Goal: Task Accomplishment & Management: Use online tool/utility

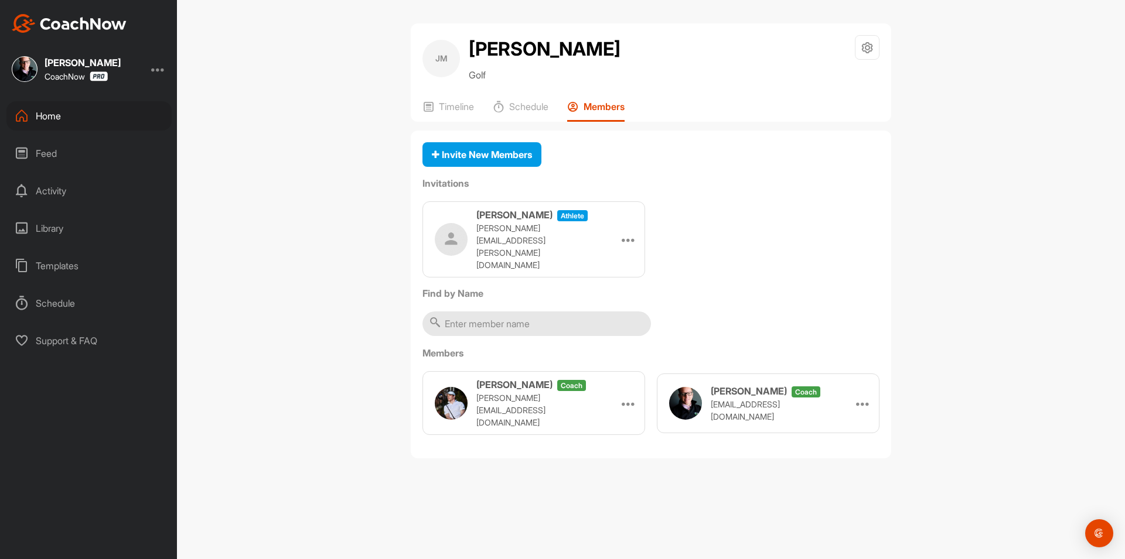
click at [91, 125] on div "Home" at bounding box center [88, 115] width 165 height 29
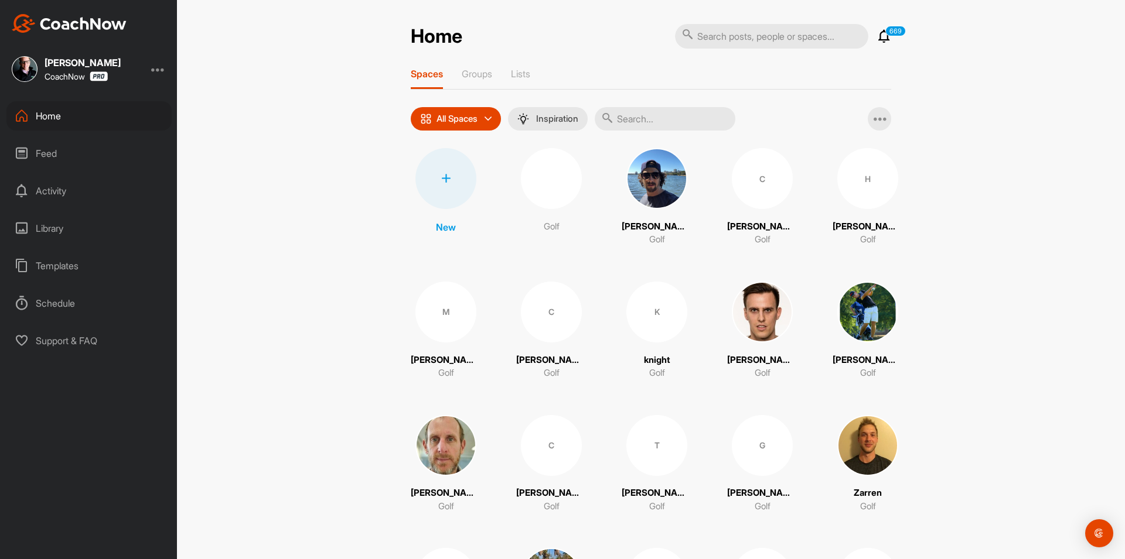
click at [446, 189] on div at bounding box center [445, 178] width 61 height 61
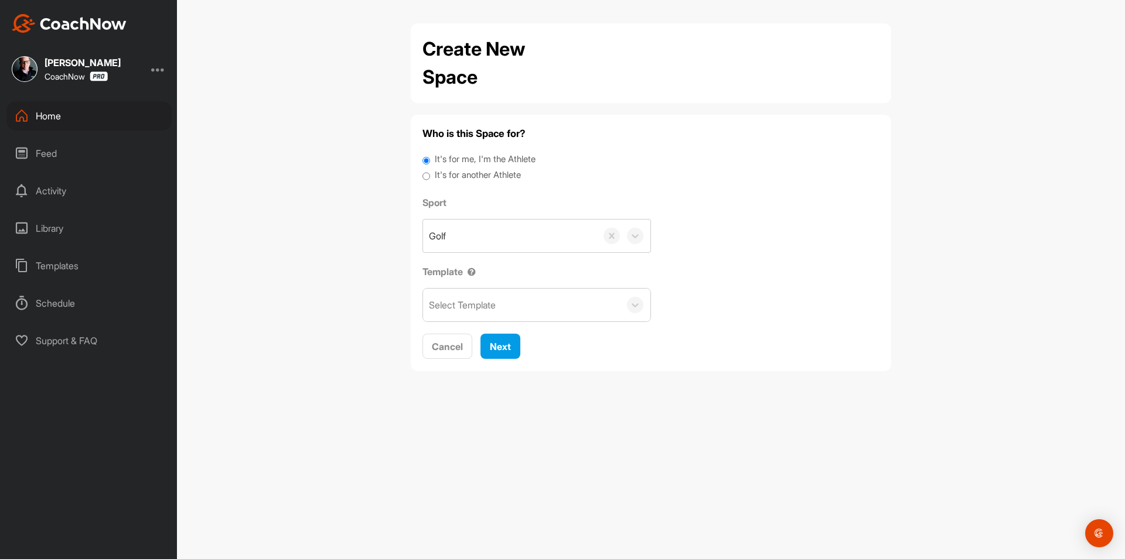
click at [448, 178] on label "It's for another Athlete" at bounding box center [478, 175] width 86 height 13
click at [430, 178] on input "It's for another Athlete" at bounding box center [426, 177] width 8 height 16
radio input "true"
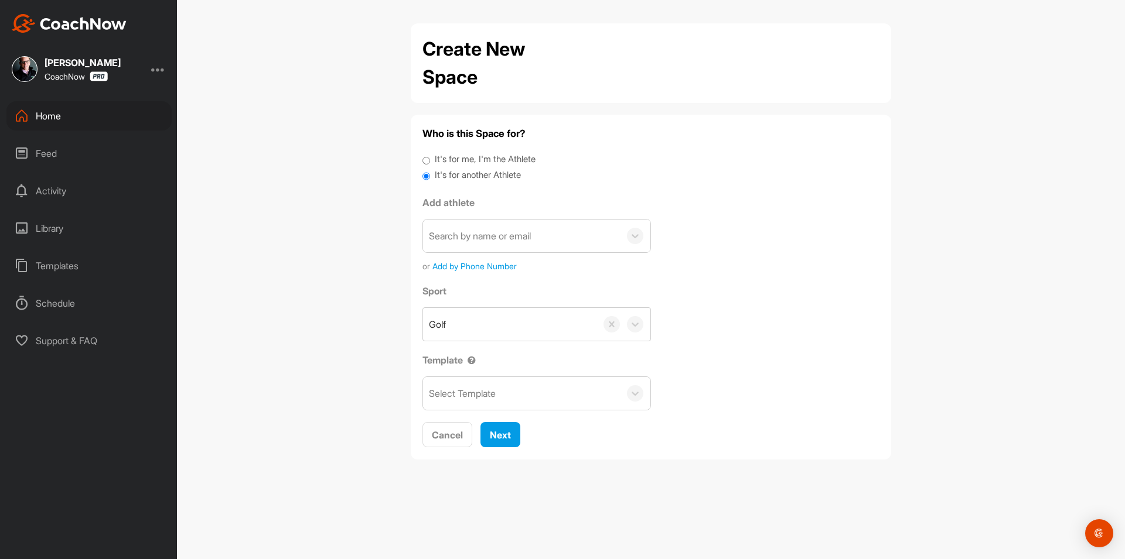
click at [473, 241] on div "Search by name or email" at bounding box center [480, 236] width 102 height 14
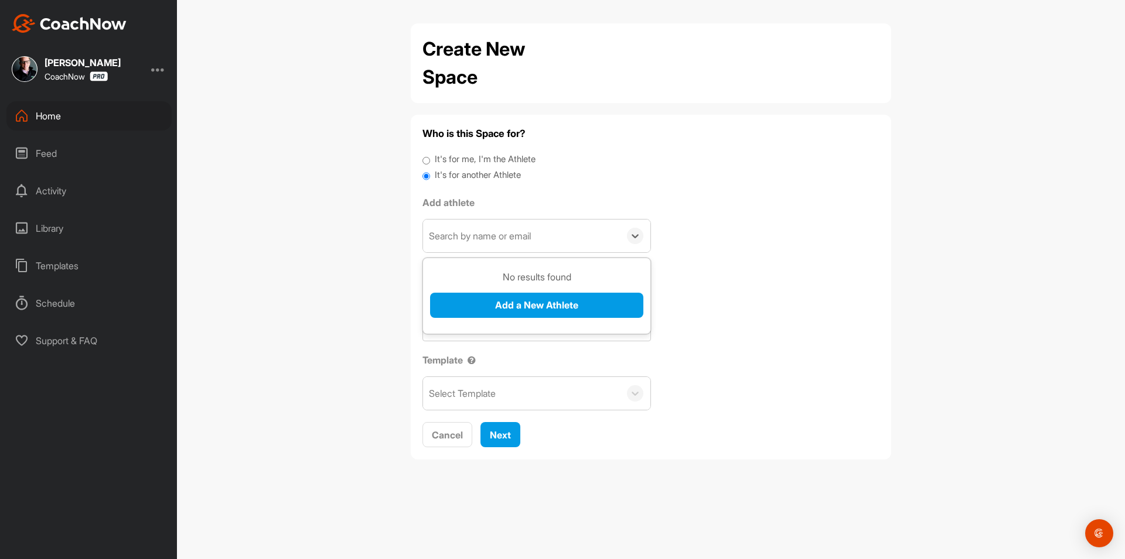
paste input "[EMAIL_ADDRESS][DOMAIN_NAME]"
type input "[EMAIL_ADDRESS][DOMAIN_NAME]"
click at [504, 303] on button "Add a New Athlete" at bounding box center [536, 305] width 213 height 25
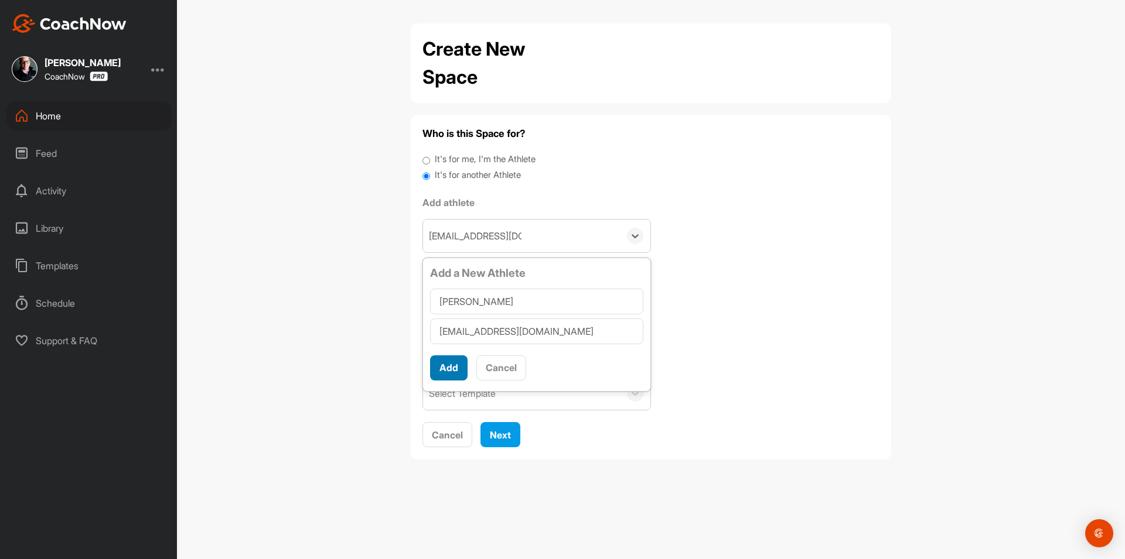
type input "[PERSON_NAME]"
click at [448, 380] on button "Add" at bounding box center [448, 368] width 37 height 25
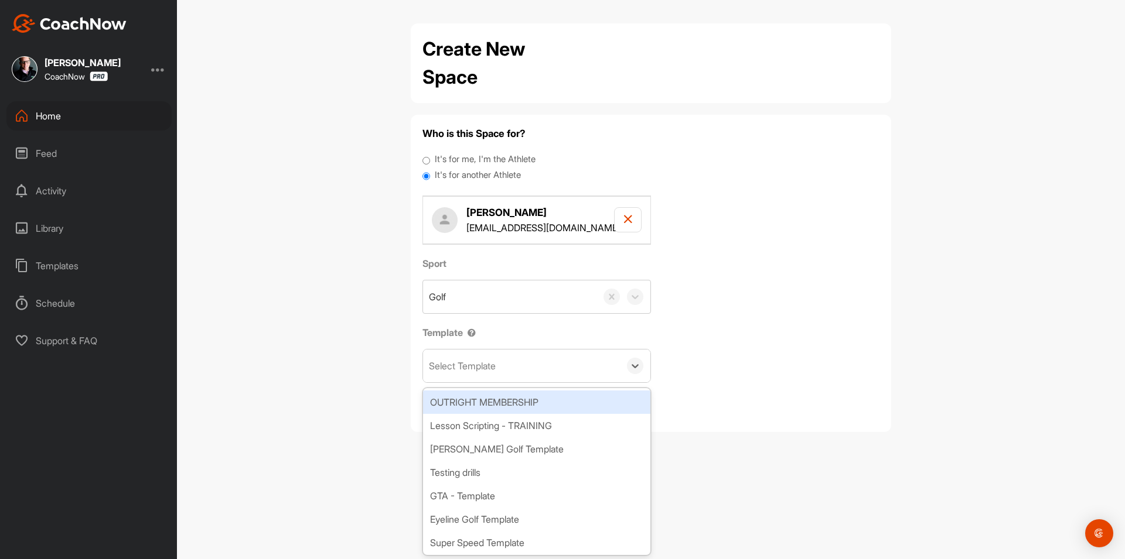
click at [477, 375] on div "Select Template" at bounding box center [521, 366] width 197 height 33
type input "tour"
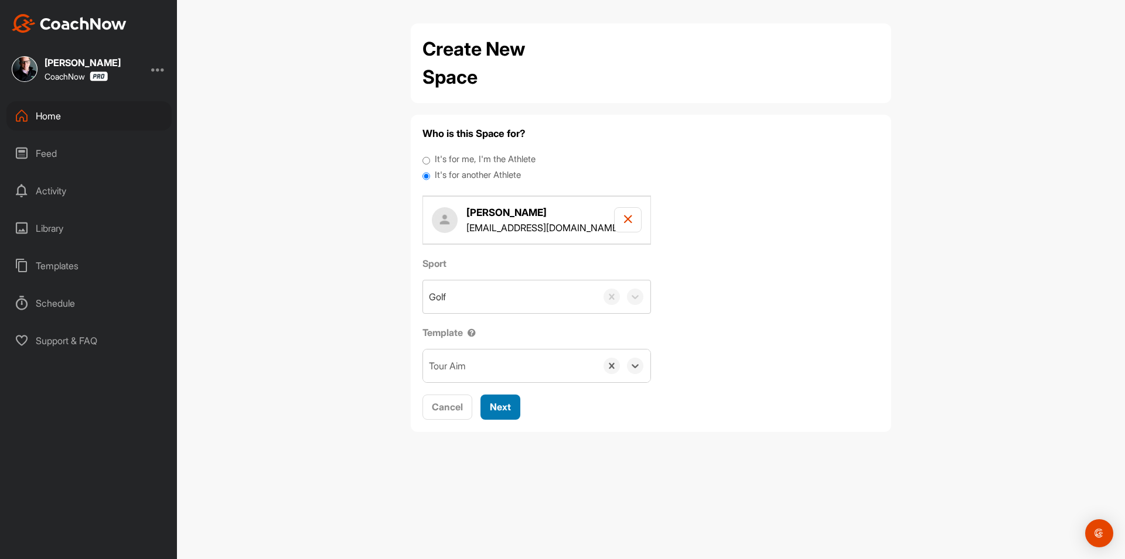
click at [494, 414] on div "Next" at bounding box center [500, 407] width 21 height 14
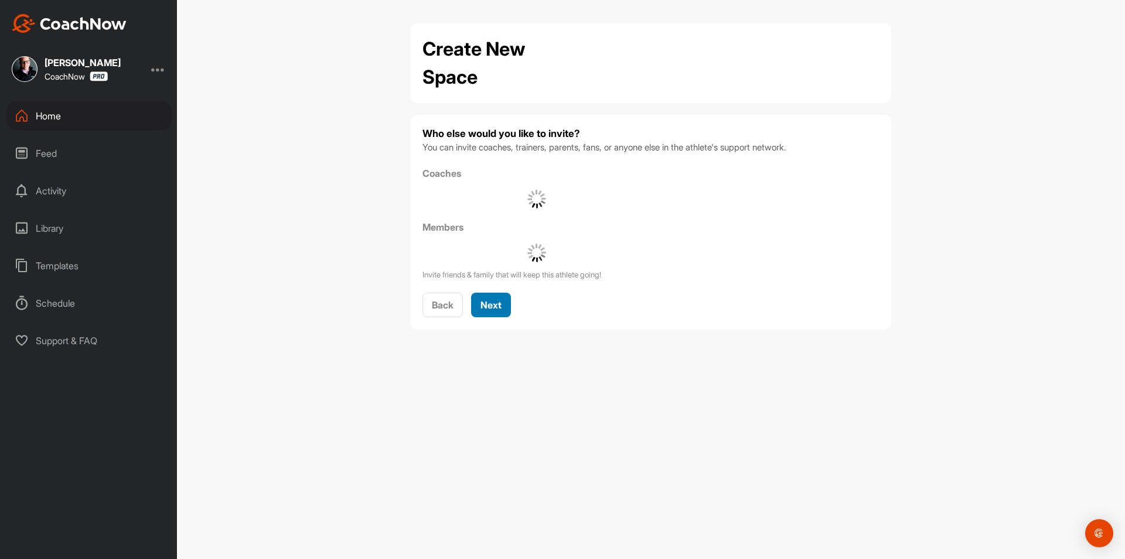
click at [499, 310] on span "Next" at bounding box center [490, 305] width 21 height 12
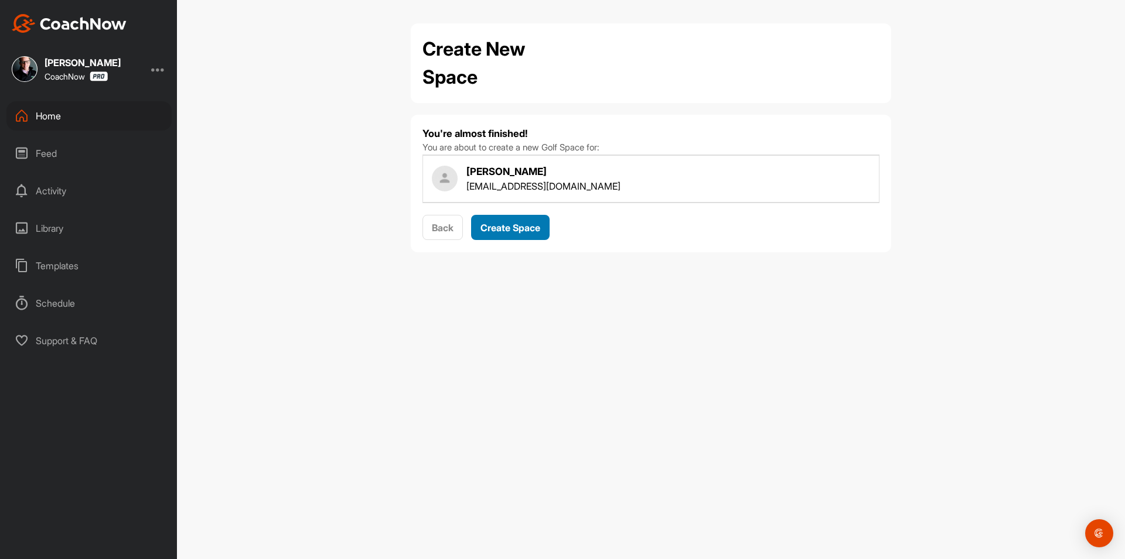
click at [514, 231] on span "Create Space" at bounding box center [510, 228] width 60 height 12
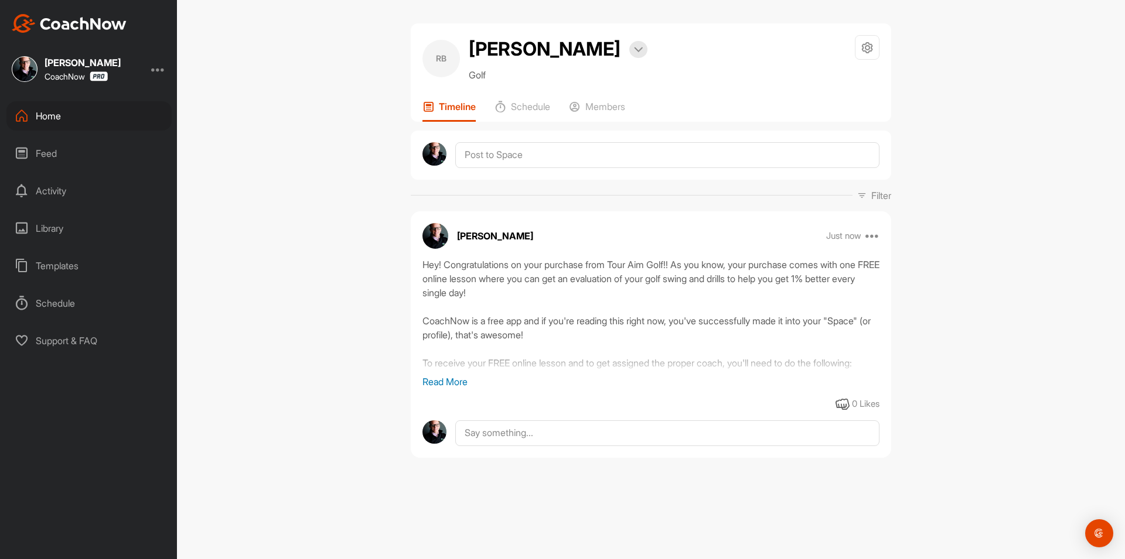
click at [148, 117] on div "Home" at bounding box center [88, 115] width 165 height 29
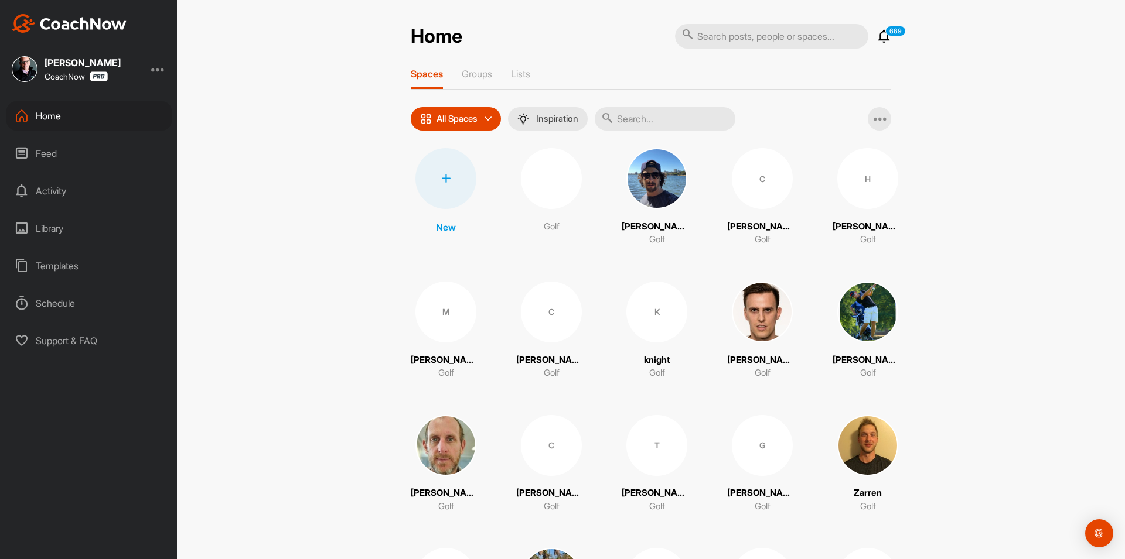
click at [458, 190] on div at bounding box center [445, 178] width 61 height 61
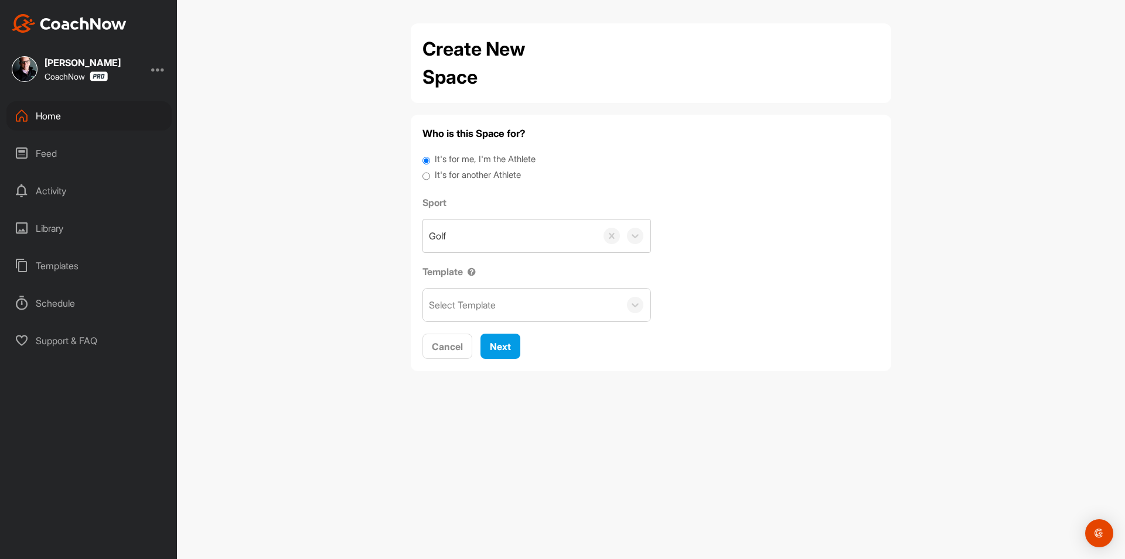
click at [458, 177] on label "It's for another Athlete" at bounding box center [478, 175] width 86 height 13
click at [430, 177] on input "It's for another Athlete" at bounding box center [426, 177] width 8 height 16
radio input "true"
click at [466, 176] on label "It's for another Athlete" at bounding box center [478, 175] width 86 height 13
click at [430, 176] on input "It's for another Athlete" at bounding box center [426, 177] width 8 height 16
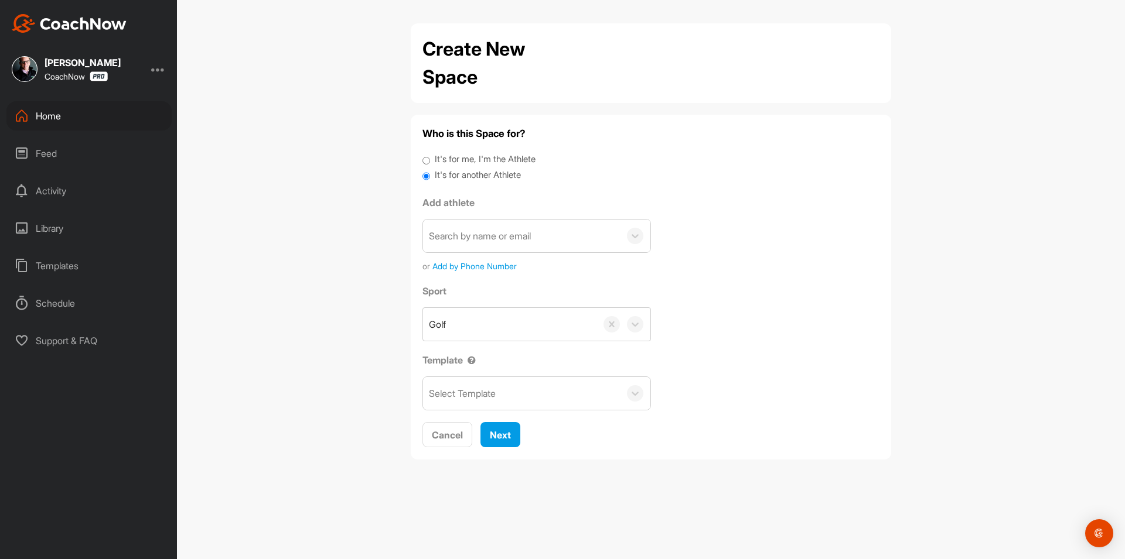
click at [470, 226] on div "Search by name or email" at bounding box center [521, 236] width 197 height 33
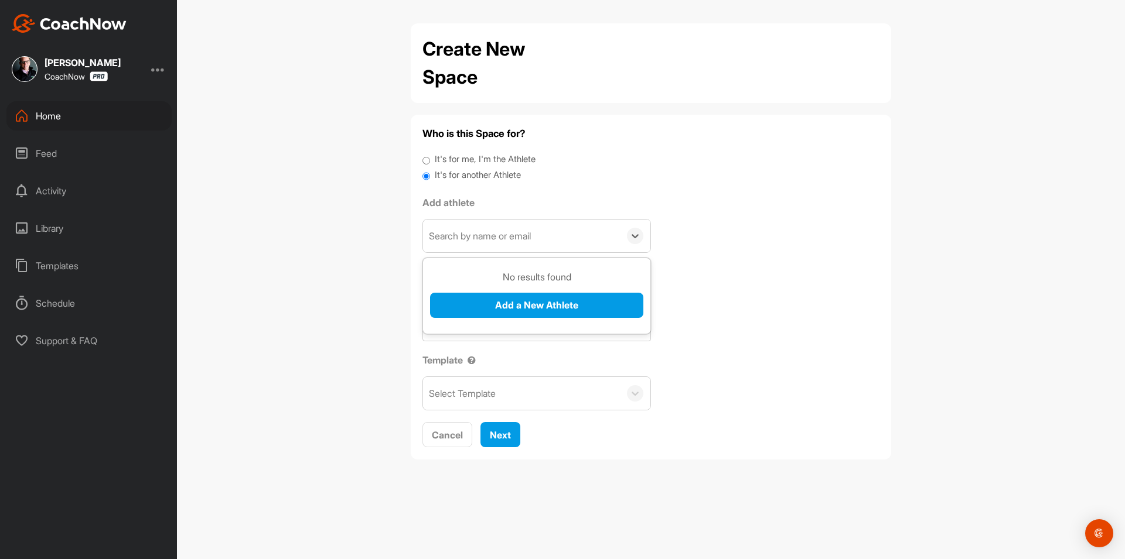
paste input "[EMAIL_ADDRESS][PERSON_NAME][DOMAIN_NAME]"
type input "[EMAIL_ADDRESS][PERSON_NAME][DOMAIN_NAME]"
click at [493, 303] on button "Add a New Athlete" at bounding box center [536, 305] width 213 height 25
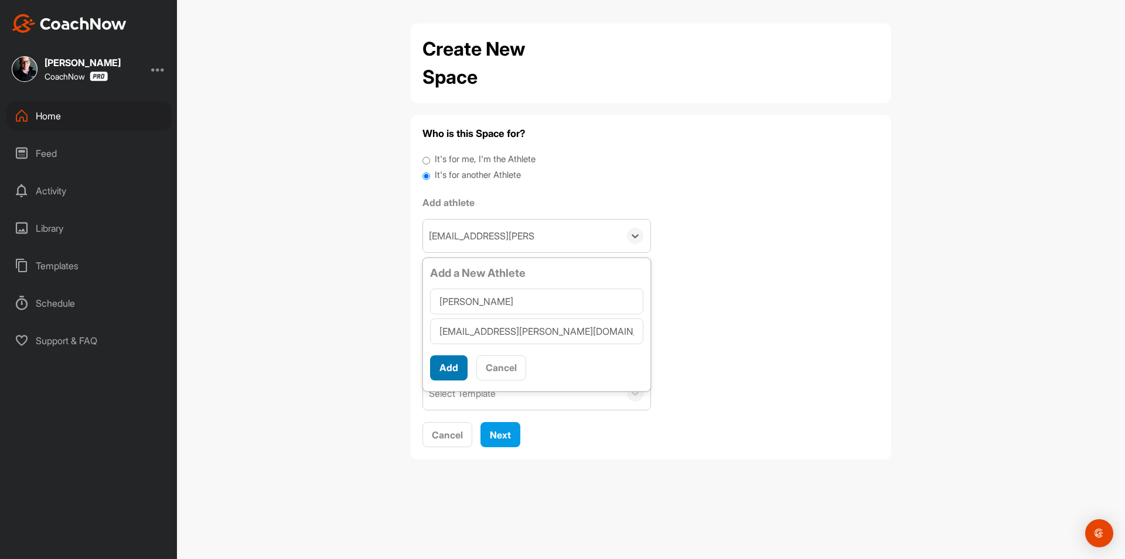
type input "[PERSON_NAME]"
click at [457, 364] on button "Add" at bounding box center [448, 368] width 37 height 25
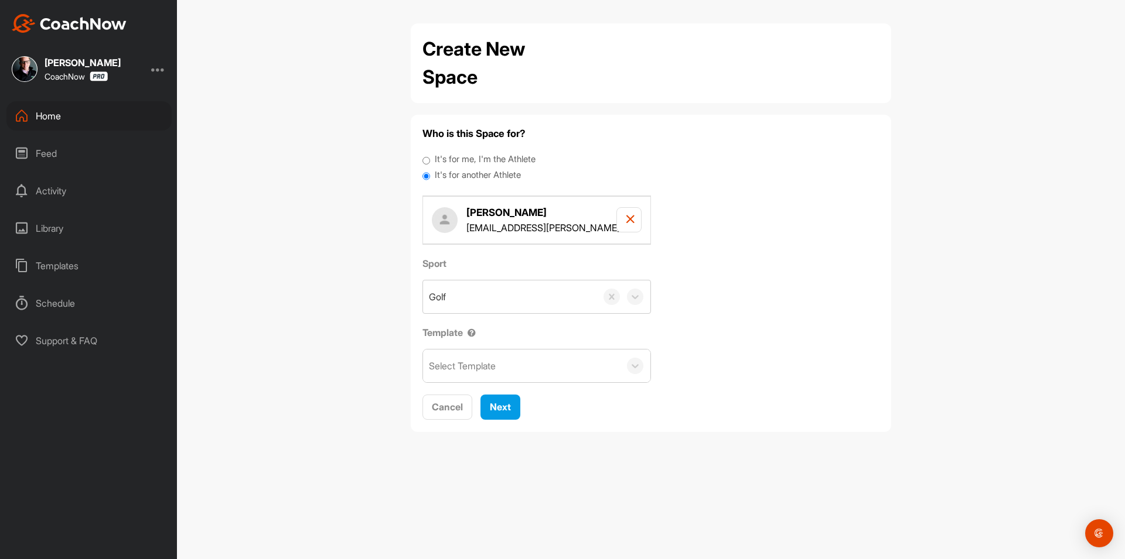
click at [487, 368] on div "Select Template" at bounding box center [462, 366] width 67 height 14
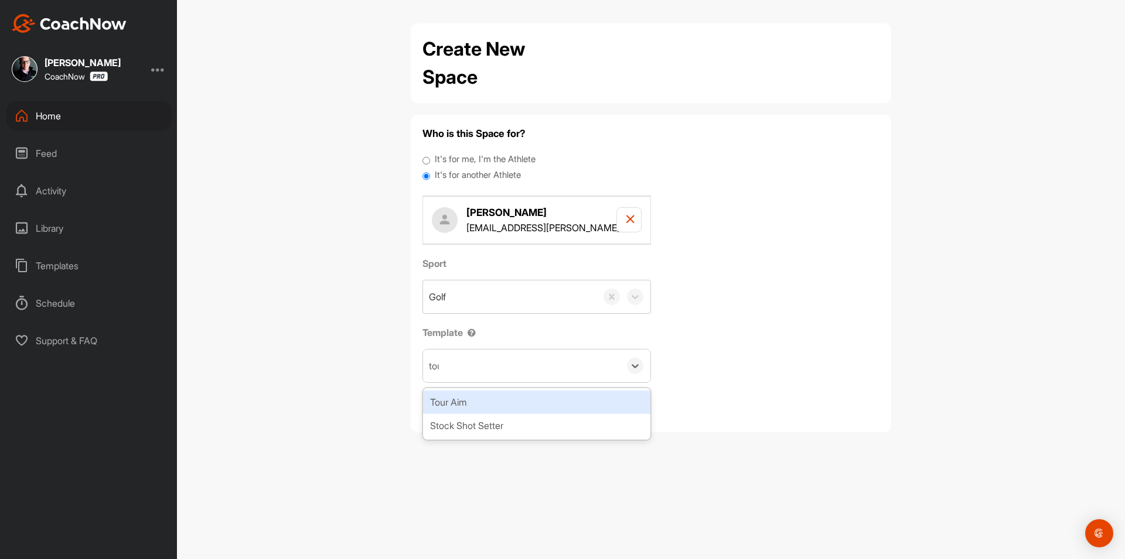
type input "tour"
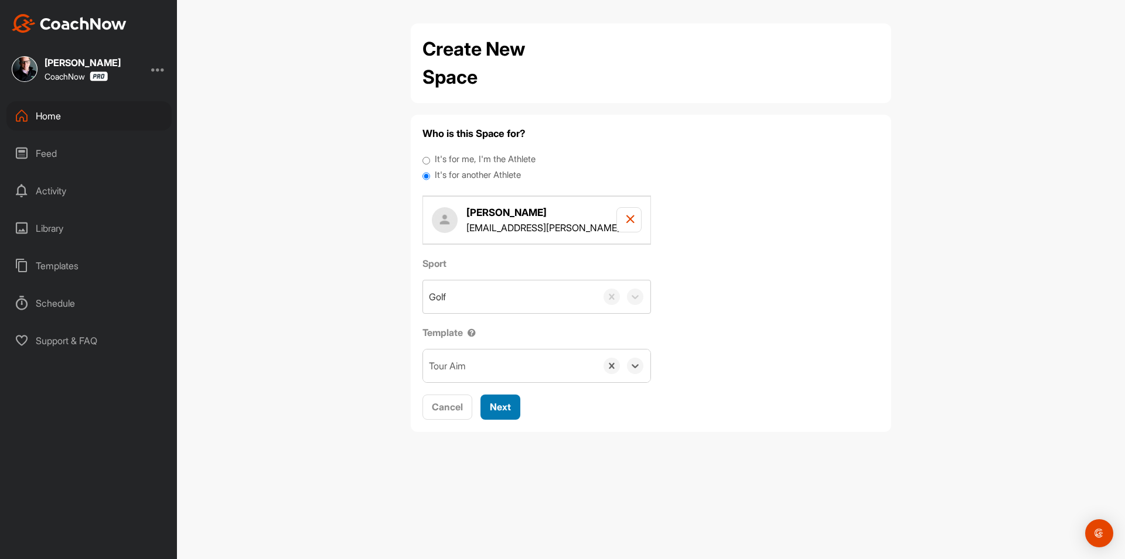
click at [501, 405] on span "Next" at bounding box center [500, 407] width 21 height 12
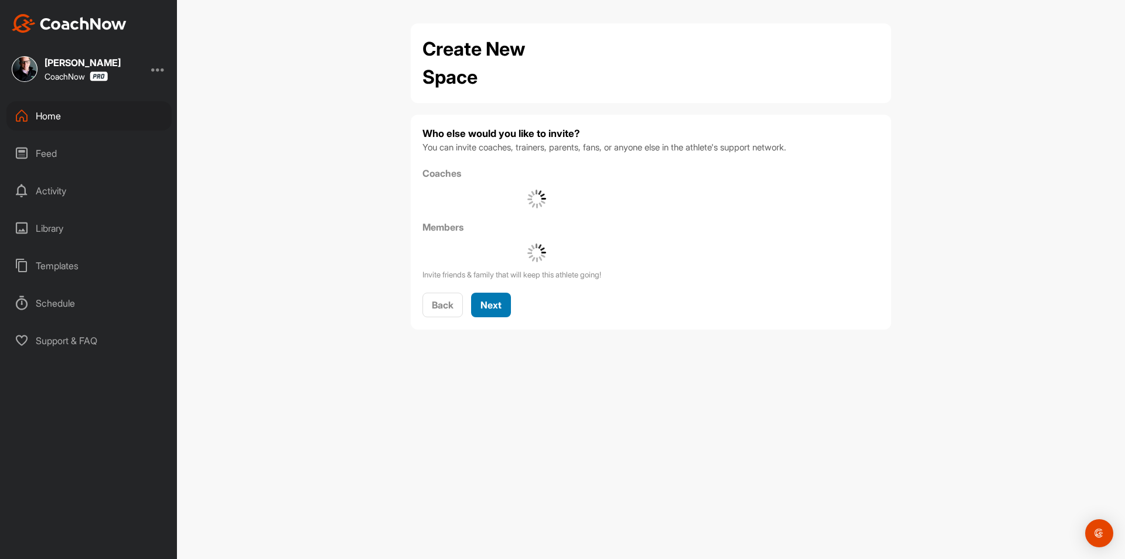
click at [503, 313] on button "Next" at bounding box center [491, 305] width 40 height 25
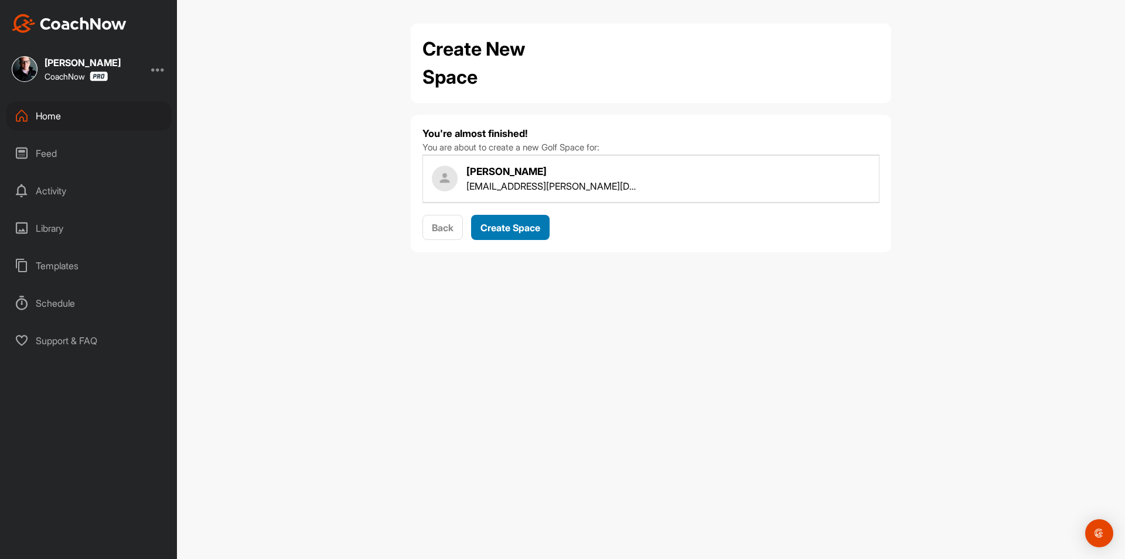
click at [527, 224] on span "Create Space" at bounding box center [510, 228] width 60 height 12
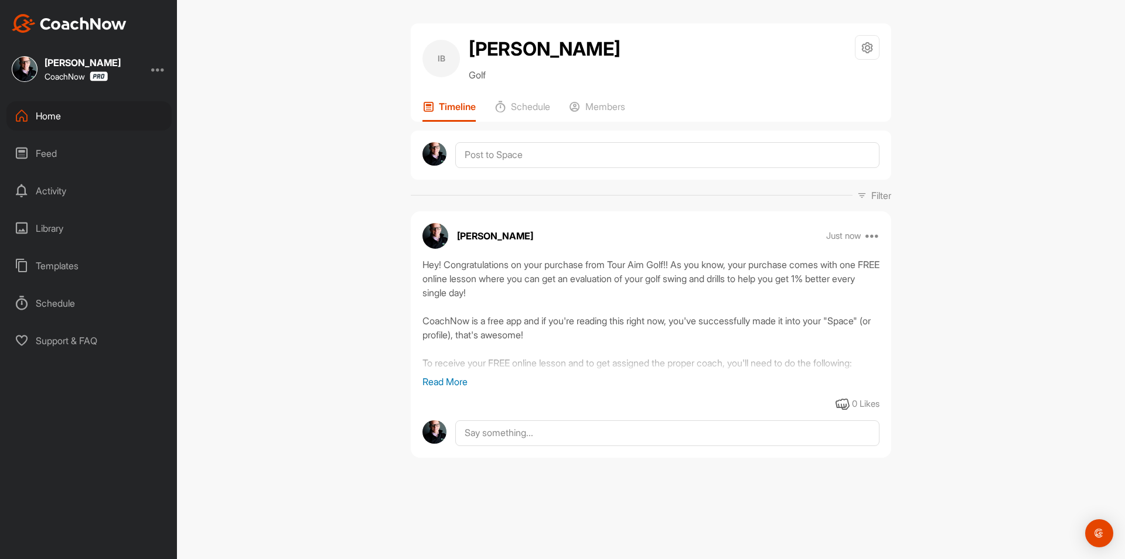
click at [112, 110] on div "Home" at bounding box center [88, 115] width 165 height 29
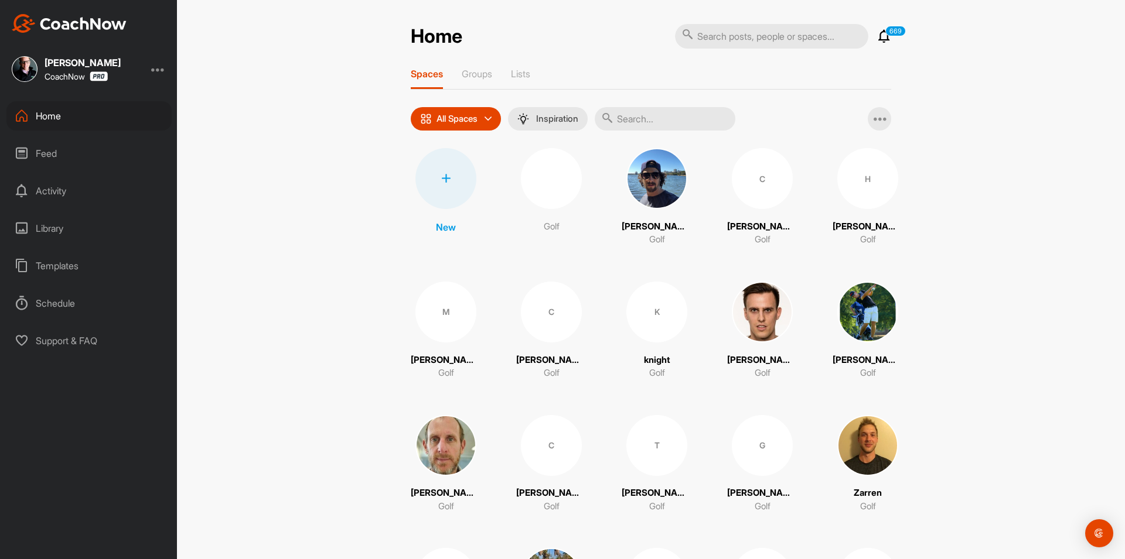
click at [454, 188] on div at bounding box center [445, 178] width 61 height 61
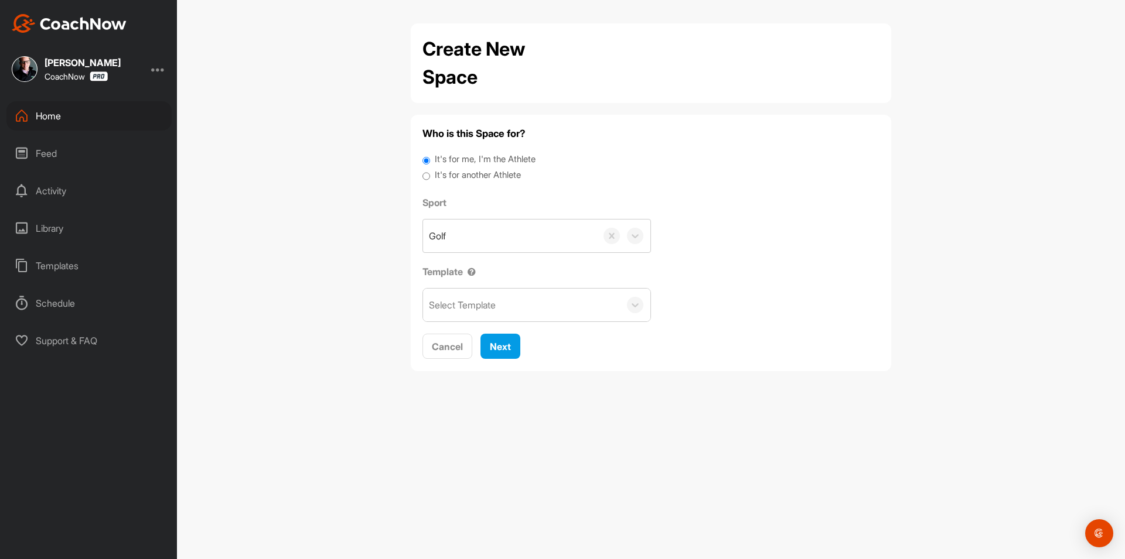
click at [474, 172] on label "It's for another Athlete" at bounding box center [478, 175] width 86 height 13
click at [430, 172] on input "It's for another Athlete" at bounding box center [426, 177] width 8 height 16
radio input "true"
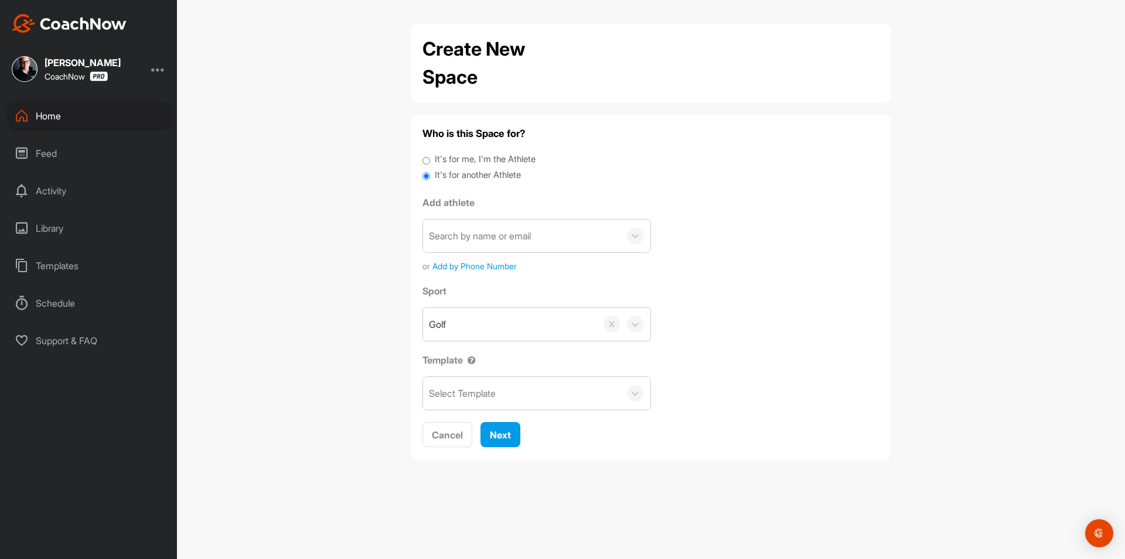
click at [475, 234] on div "Search by name or email" at bounding box center [480, 236] width 102 height 14
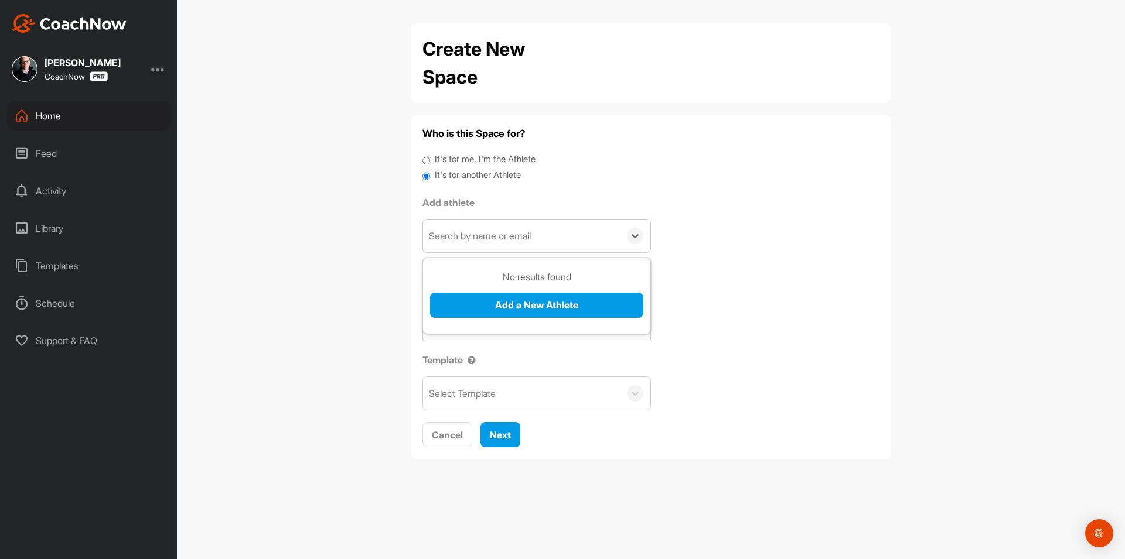
paste input "[EMAIL_ADDRESS][DOMAIN_NAME]"
type input "[EMAIL_ADDRESS][DOMAIN_NAME]"
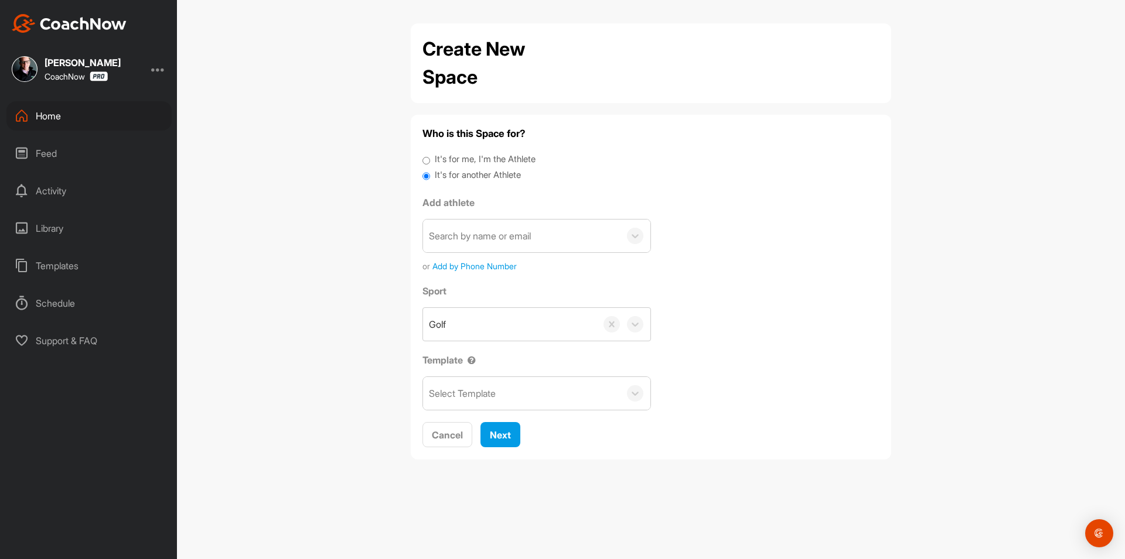
click at [90, 119] on div "Home" at bounding box center [88, 115] width 165 height 29
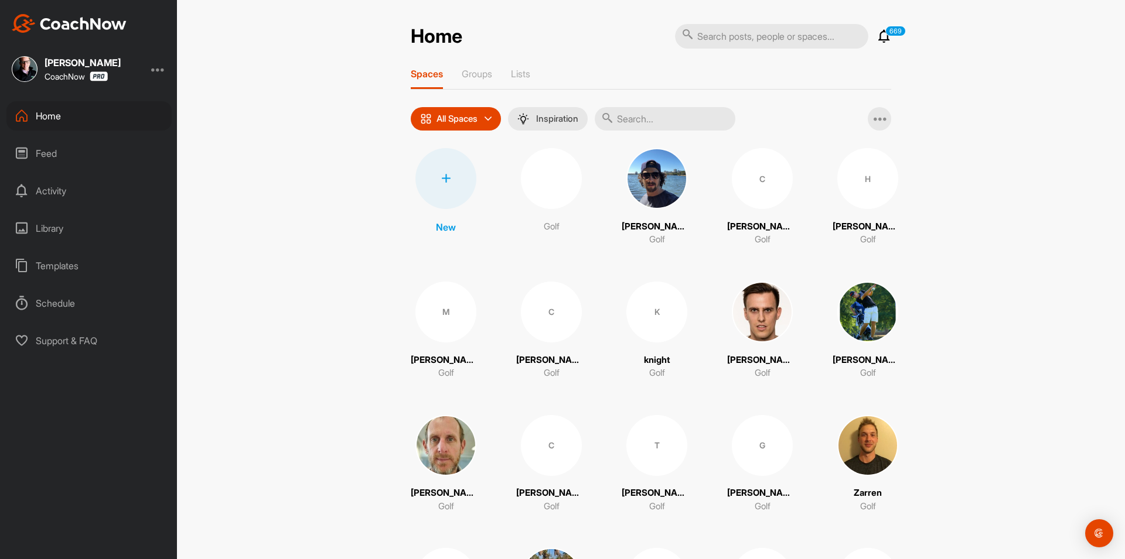
click at [436, 183] on div at bounding box center [445, 178] width 61 height 61
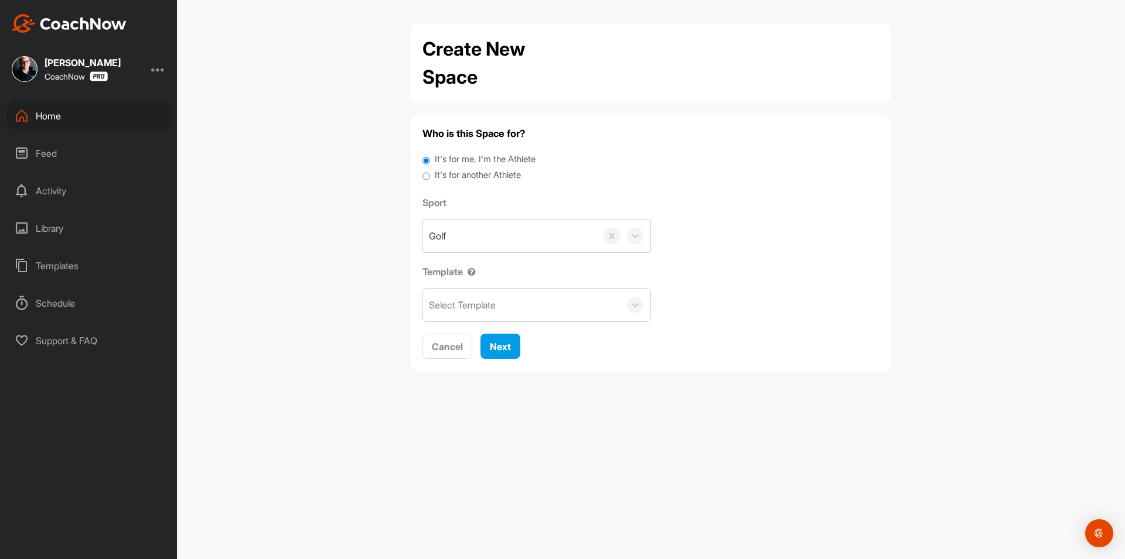
click at [472, 179] on label "It's for another Athlete" at bounding box center [478, 175] width 86 height 13
click at [430, 179] on input "It's for another Athlete" at bounding box center [426, 177] width 8 height 16
radio input "true"
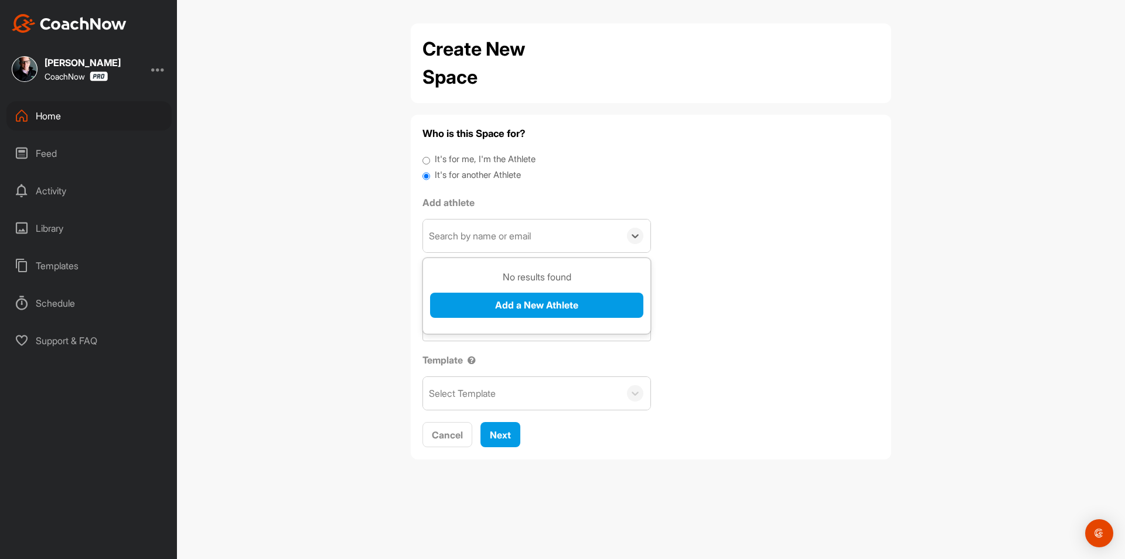
click at [483, 240] on div "Search by name or email" at bounding box center [480, 236] width 102 height 14
paste input "[PERSON_NAME][EMAIL_ADDRESS][DOMAIN_NAME]"
type input "[PERSON_NAME][EMAIL_ADDRESS][DOMAIN_NAME]"
click at [515, 311] on button "Add a New Athlete" at bounding box center [536, 305] width 213 height 25
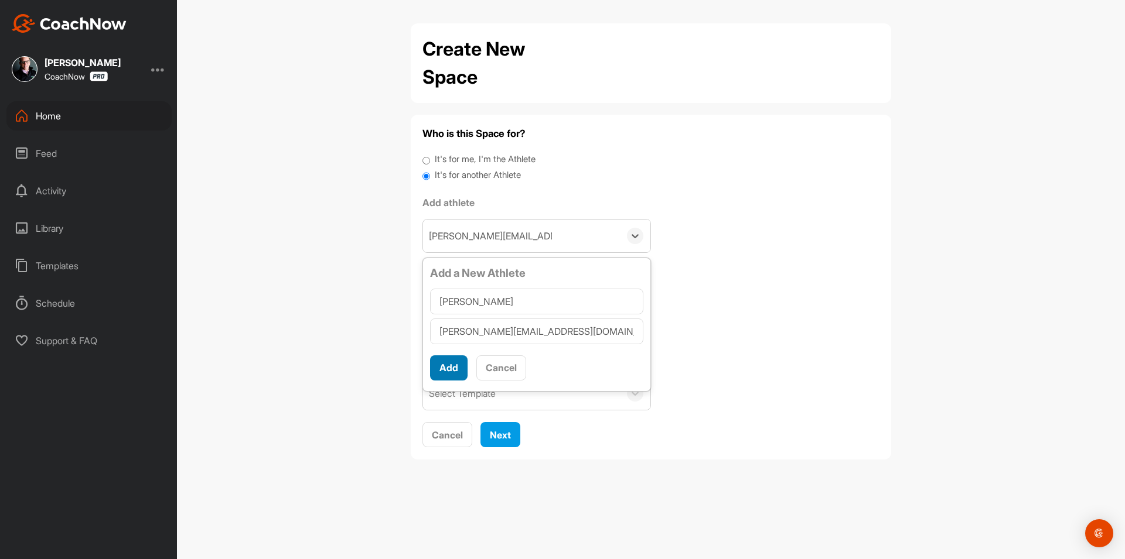
type input "[PERSON_NAME]"
click at [451, 369] on button "Add" at bounding box center [448, 368] width 37 height 25
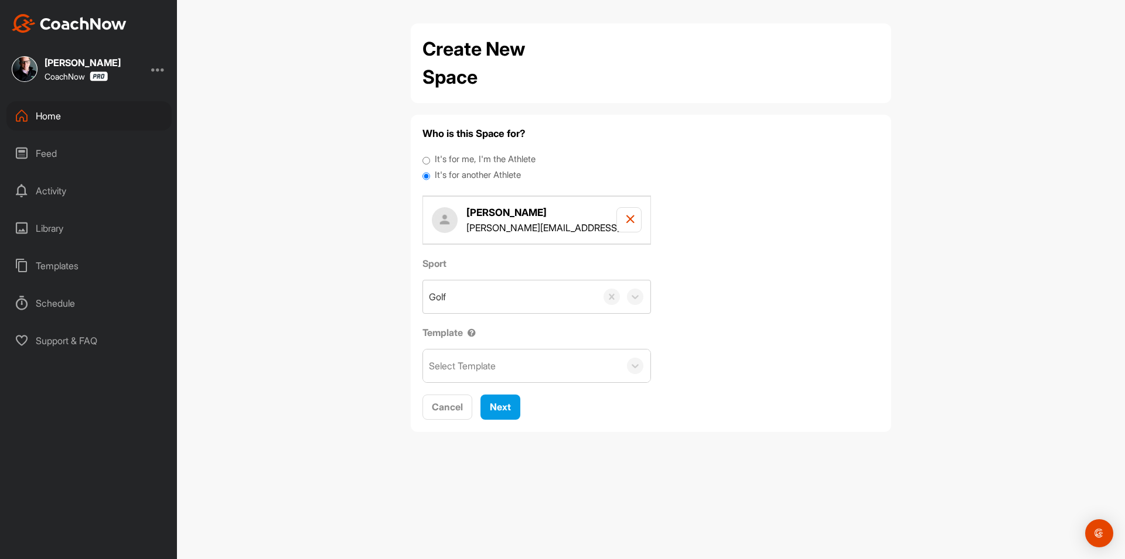
click at [480, 373] on div "Select Template" at bounding box center [521, 366] width 197 height 33
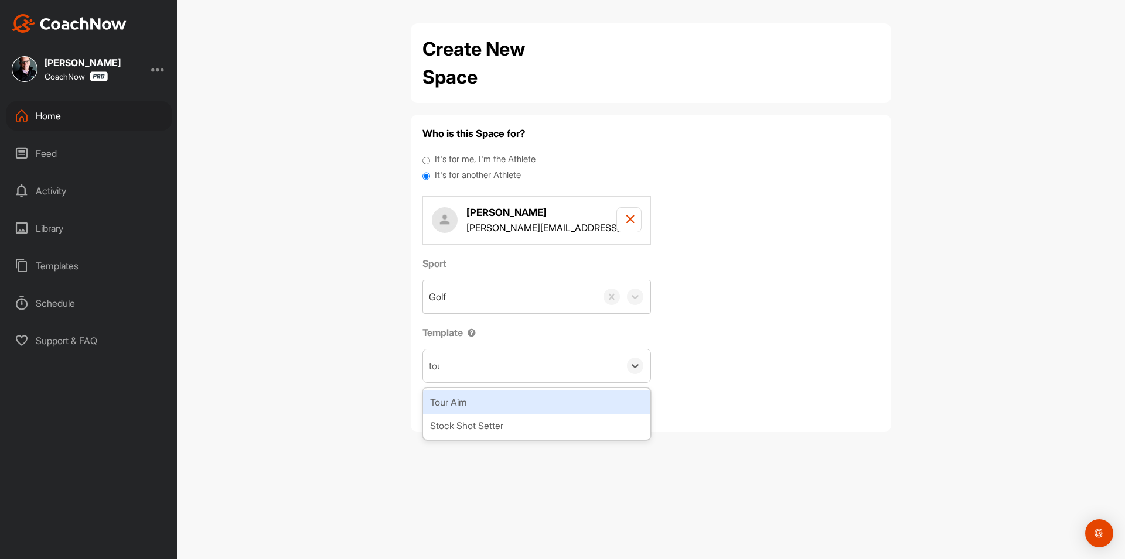
type input "tour"
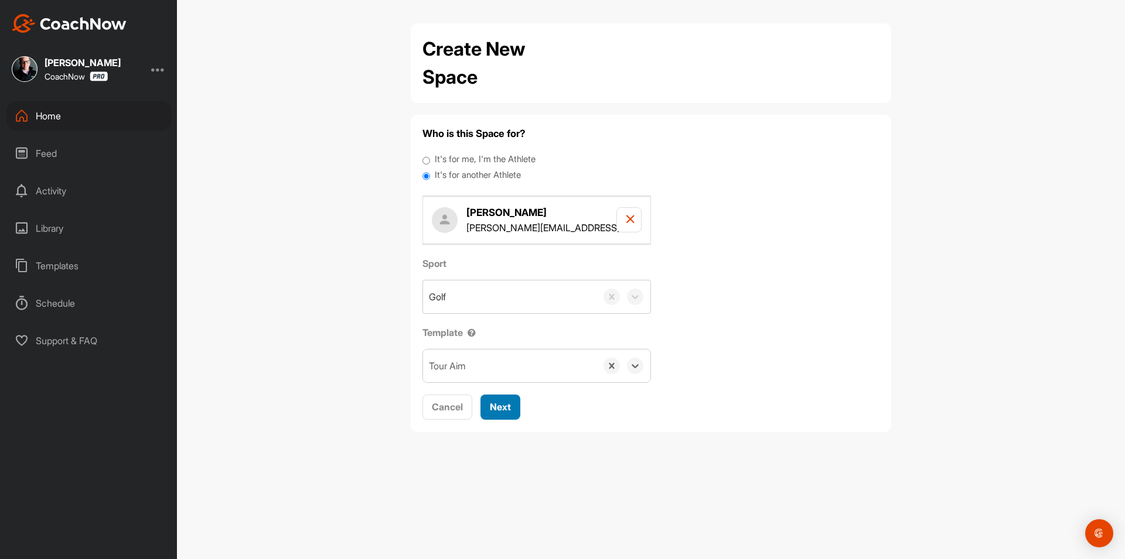
click at [496, 416] on button "Next" at bounding box center [500, 407] width 40 height 25
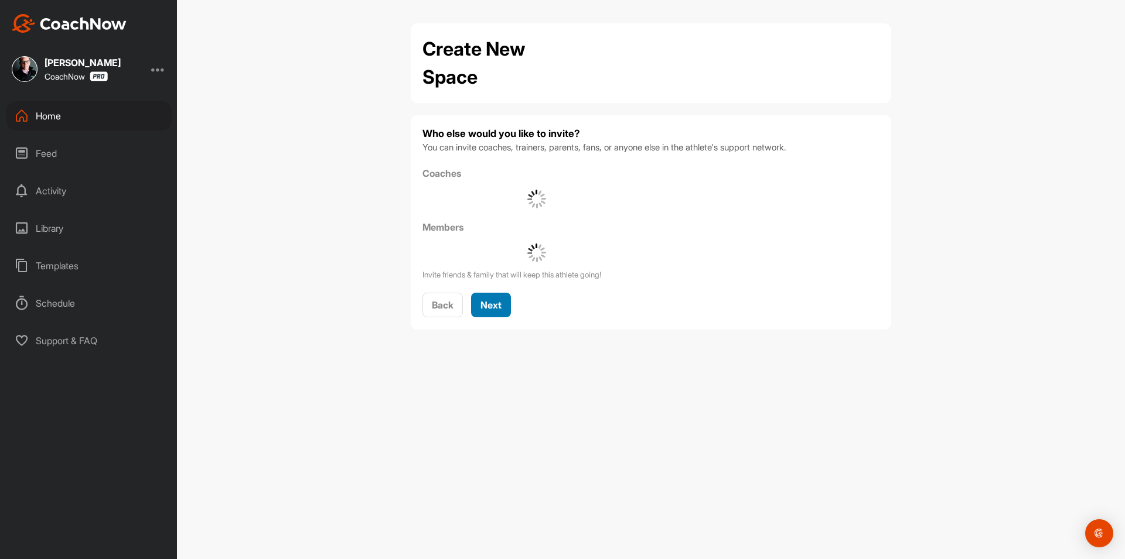
click at [503, 305] on button "Next" at bounding box center [491, 305] width 40 height 25
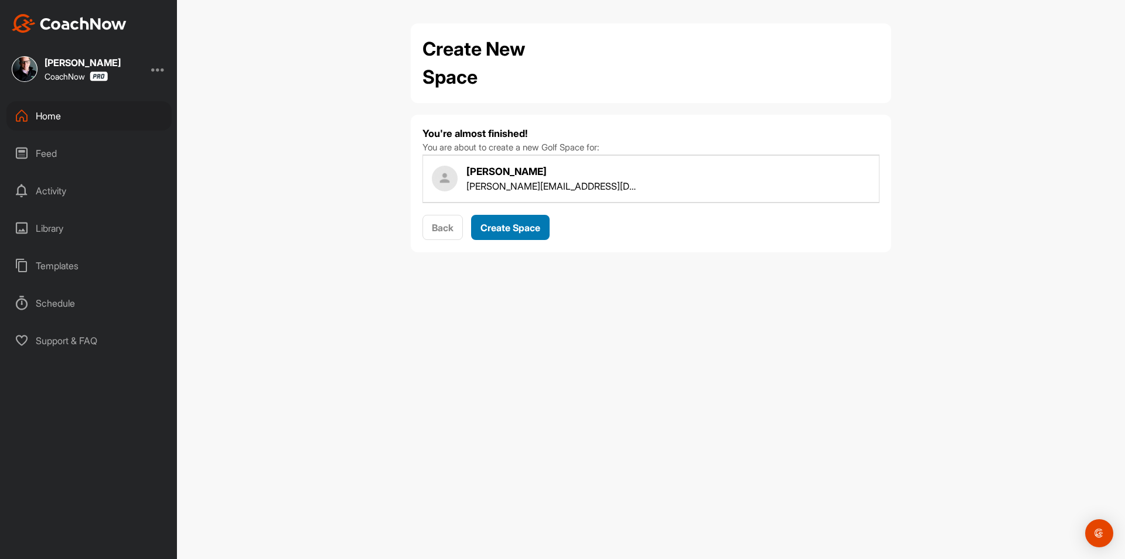
click at [513, 229] on span "Create Space" at bounding box center [510, 228] width 60 height 12
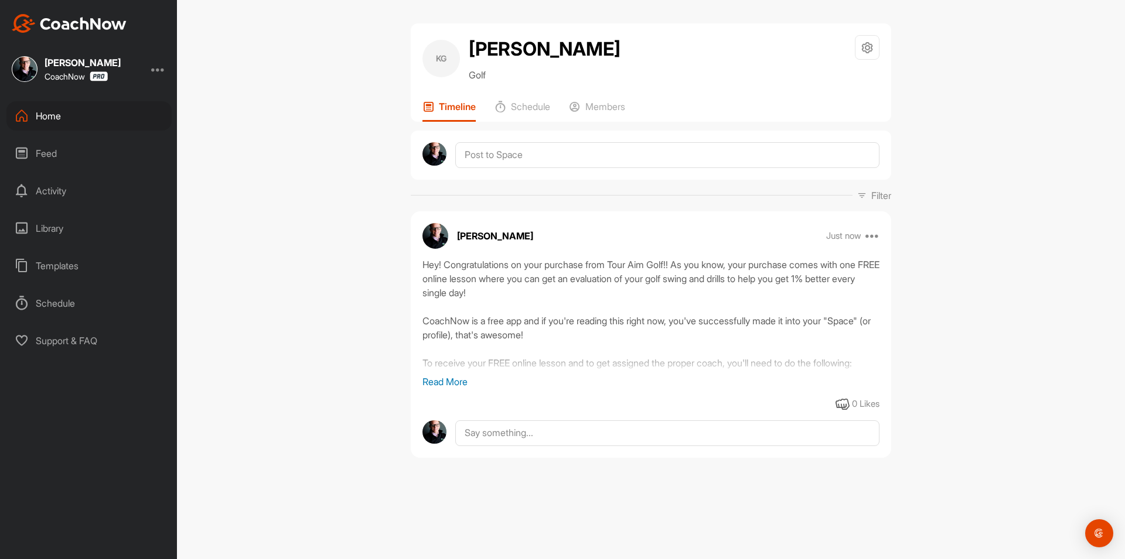
click at [59, 128] on div "Home" at bounding box center [88, 115] width 165 height 29
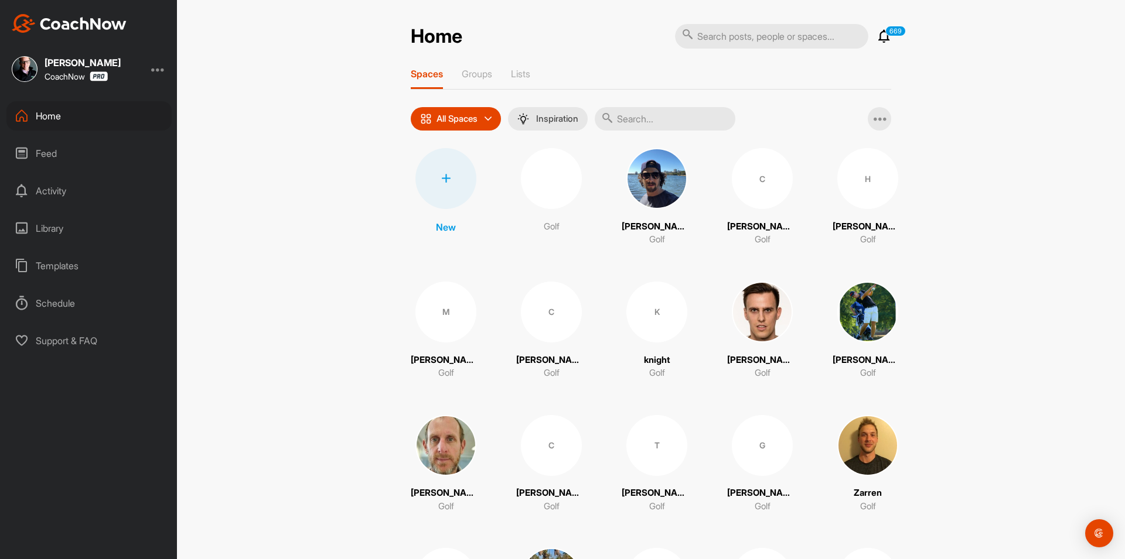
click at [459, 190] on div at bounding box center [445, 178] width 61 height 61
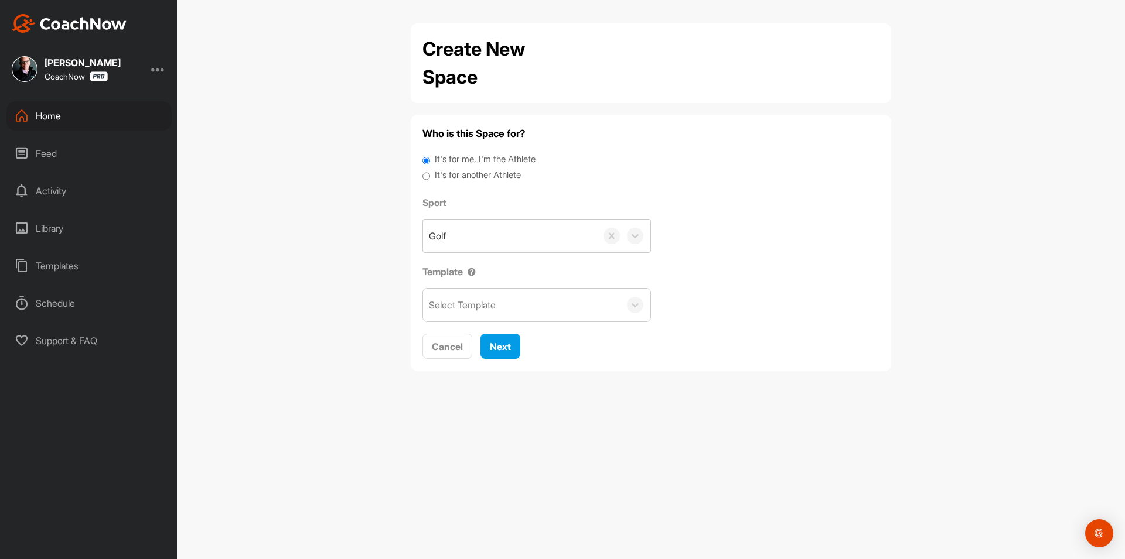
click at [470, 175] on label "It's for another Athlete" at bounding box center [478, 175] width 86 height 13
click at [430, 175] on input "It's for another Athlete" at bounding box center [426, 177] width 8 height 16
radio input "true"
click at [487, 178] on label "It's for another Athlete" at bounding box center [478, 175] width 86 height 13
click at [430, 178] on input "It's for another Athlete" at bounding box center [426, 177] width 8 height 16
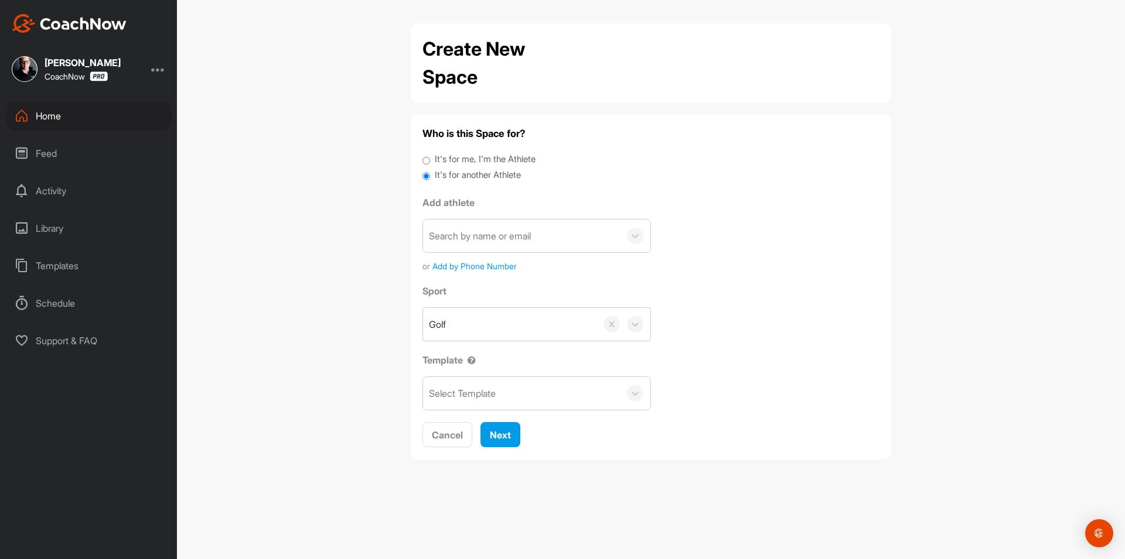
click at [469, 240] on div "Search by name or email" at bounding box center [480, 236] width 102 height 14
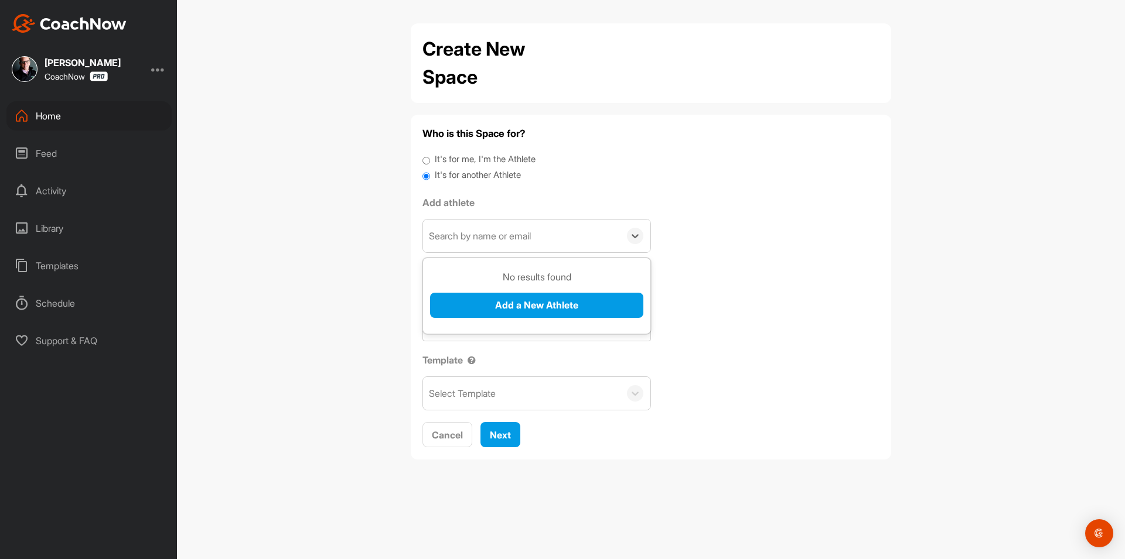
paste input "[EMAIL_ADDRESS][DOMAIN_NAME]"
type input "[EMAIL_ADDRESS][DOMAIN_NAME]"
click at [492, 304] on button "Add a New Athlete" at bounding box center [536, 305] width 213 height 25
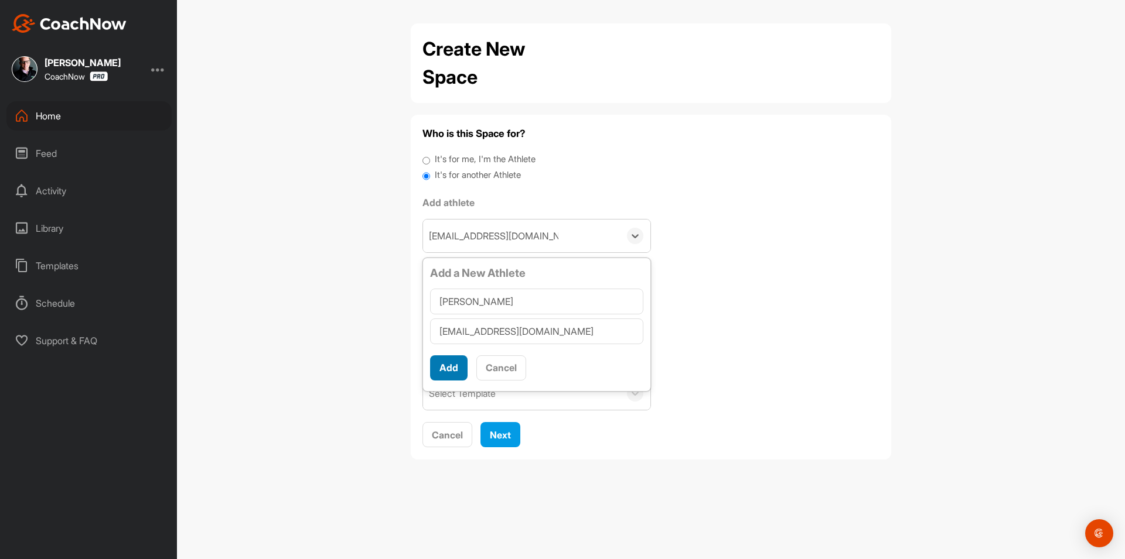
type input "[PERSON_NAME]"
click at [442, 367] on button "Add" at bounding box center [448, 368] width 37 height 25
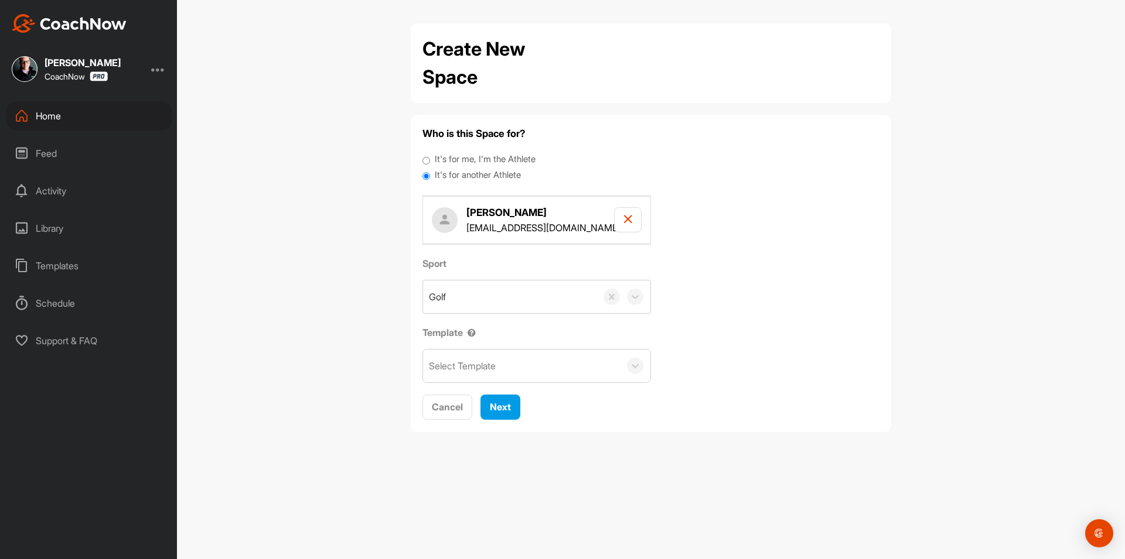
click at [456, 368] on div "Select Template" at bounding box center [462, 366] width 67 height 14
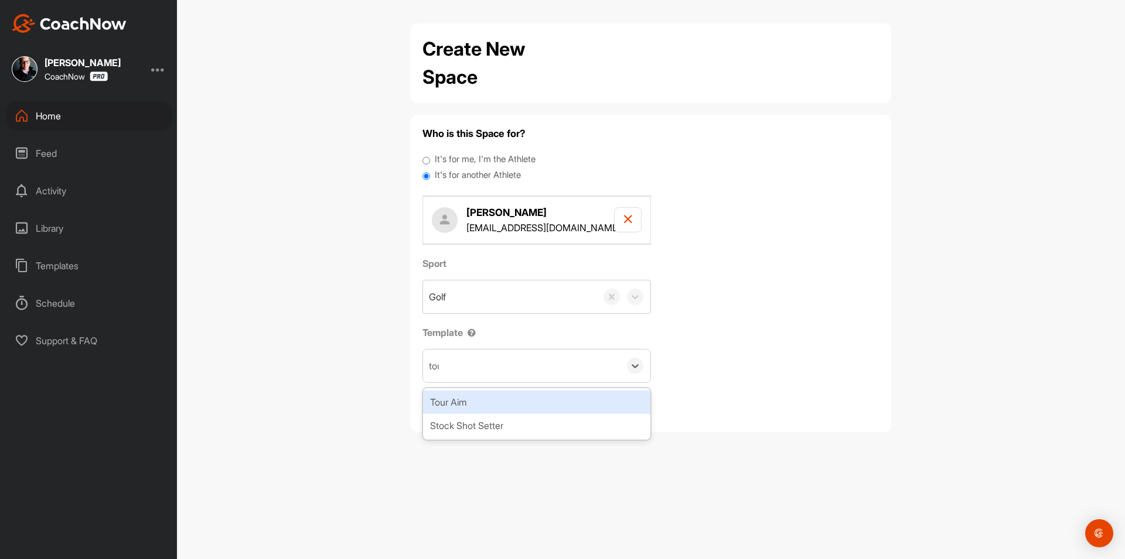
type input "tour"
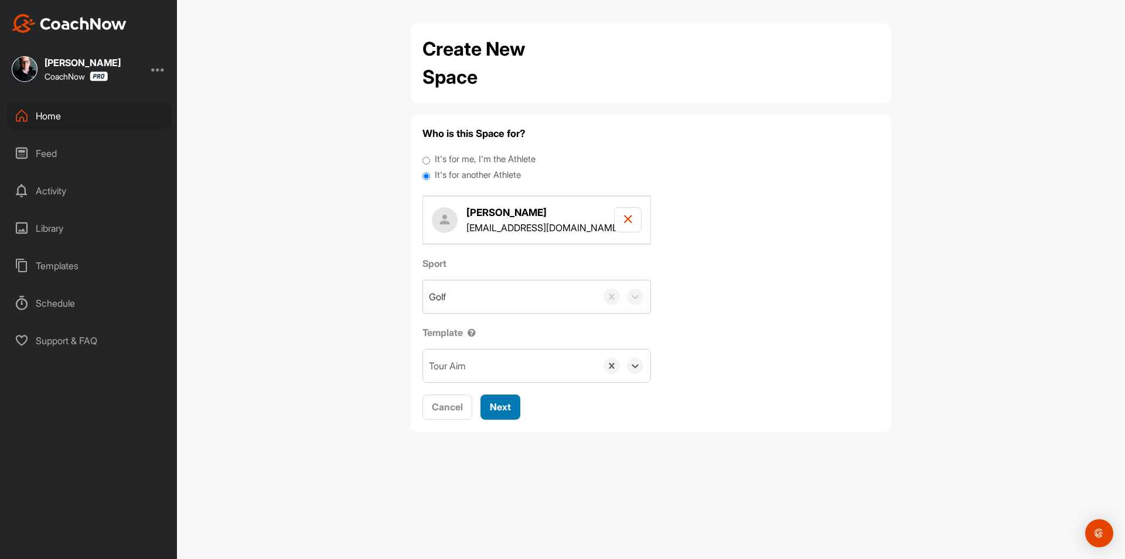
click at [518, 408] on button "Next" at bounding box center [500, 407] width 40 height 25
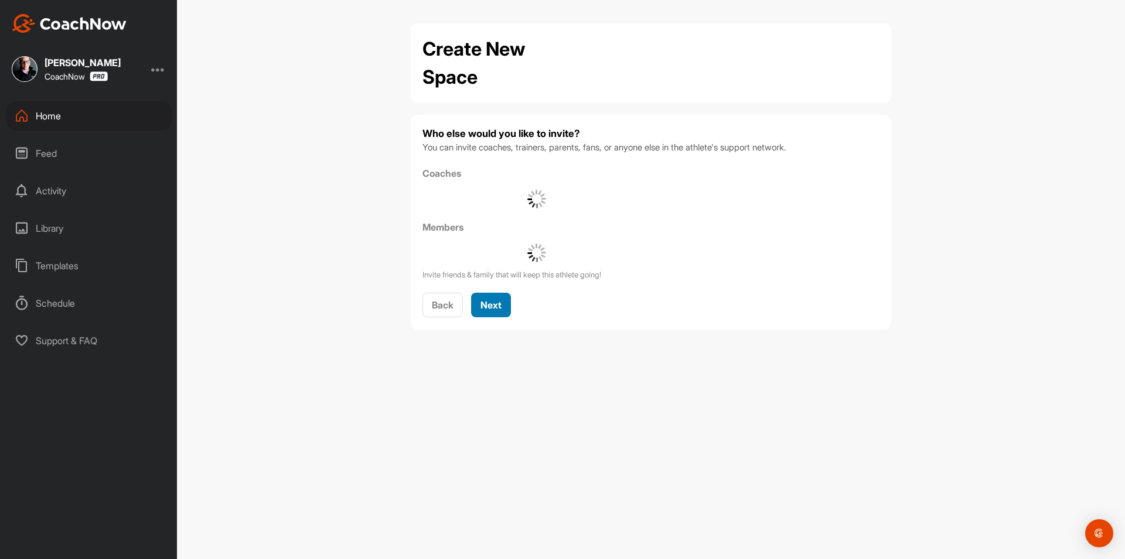
click at [497, 281] on span "Invite friends & family that will keep this athlete going!" at bounding box center [536, 262] width 228 height 37
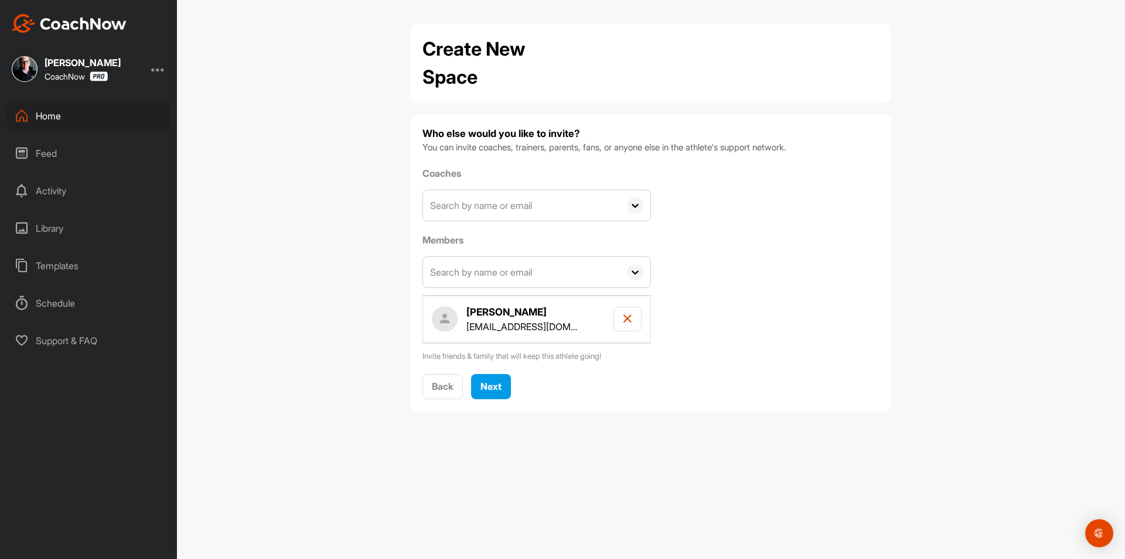
click at [493, 314] on h4 "[PERSON_NAME]" at bounding box center [521, 312] width 111 height 15
click at [496, 308] on h4 "[PERSON_NAME]" at bounding box center [521, 312] width 111 height 15
click at [503, 381] on button "Next" at bounding box center [491, 386] width 40 height 25
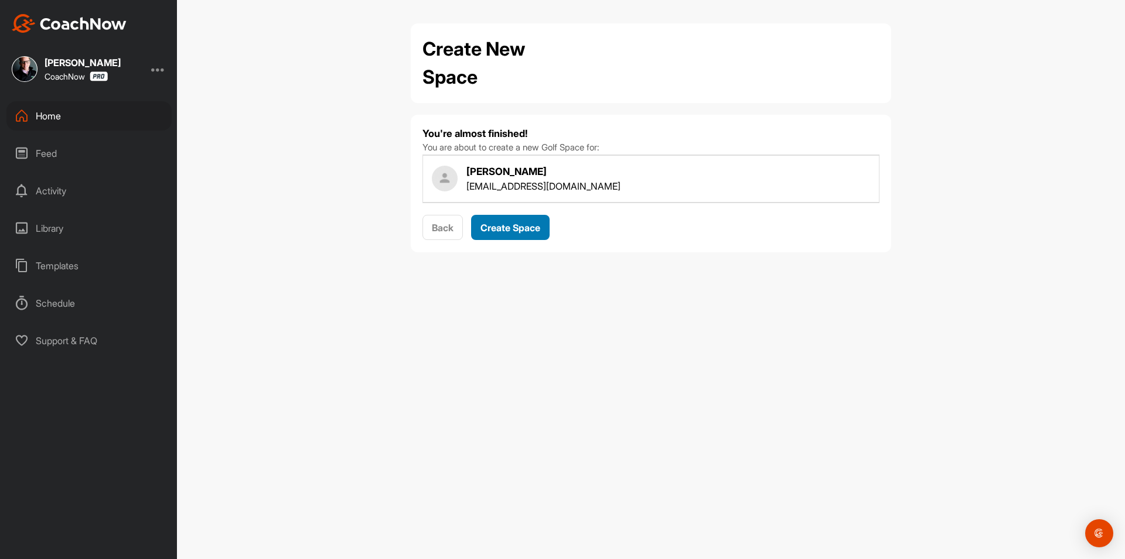
click at [525, 235] on button "Create Space" at bounding box center [510, 227] width 79 height 25
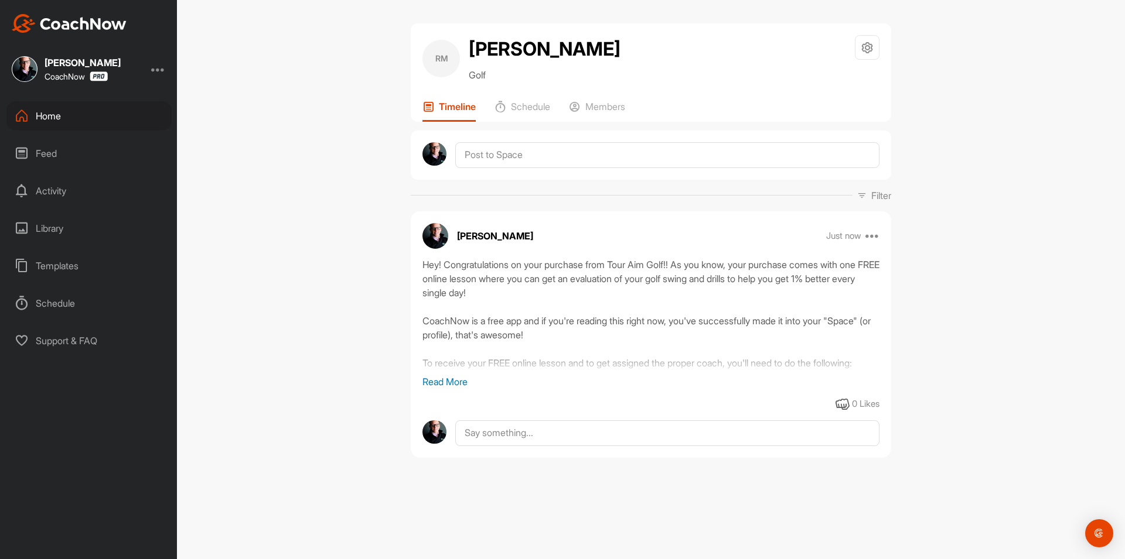
click at [95, 121] on div "Home" at bounding box center [88, 115] width 165 height 29
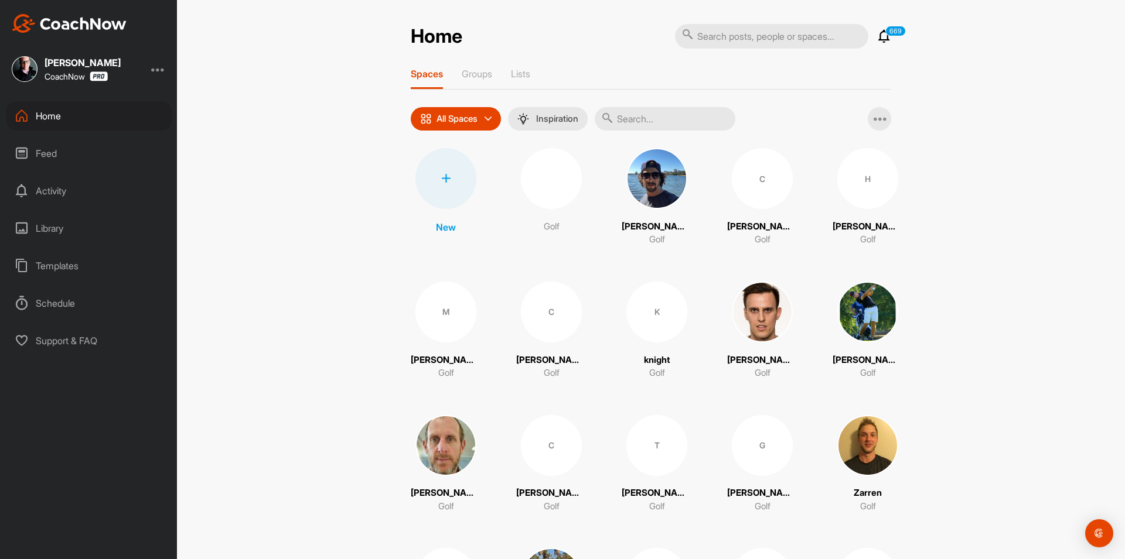
click at [442, 186] on div at bounding box center [445, 178] width 61 height 61
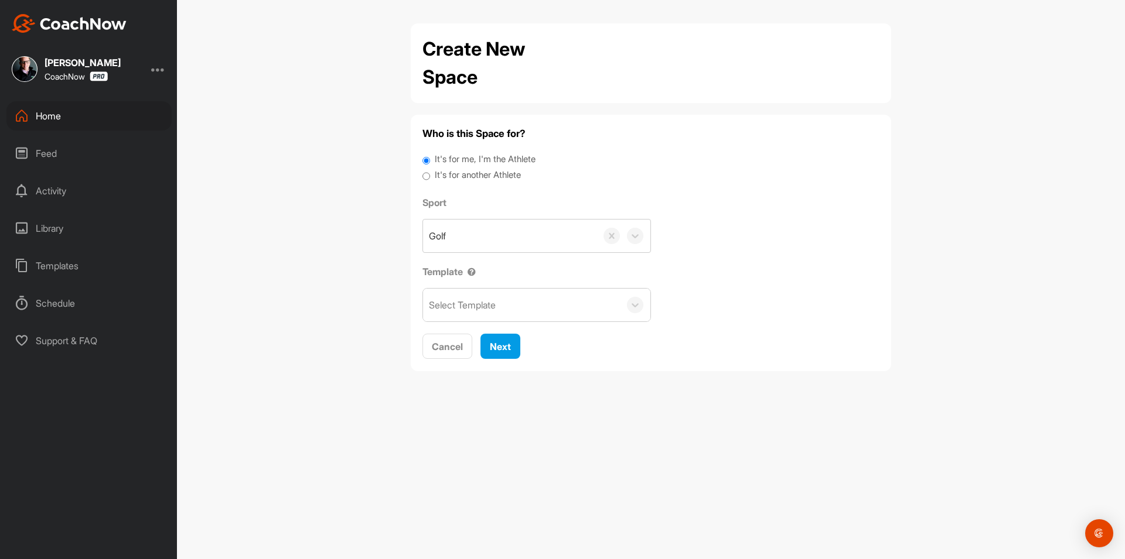
click at [455, 175] on label "It's for another Athlete" at bounding box center [478, 175] width 86 height 13
click at [430, 175] on input "It's for another Athlete" at bounding box center [426, 177] width 8 height 16
radio input "true"
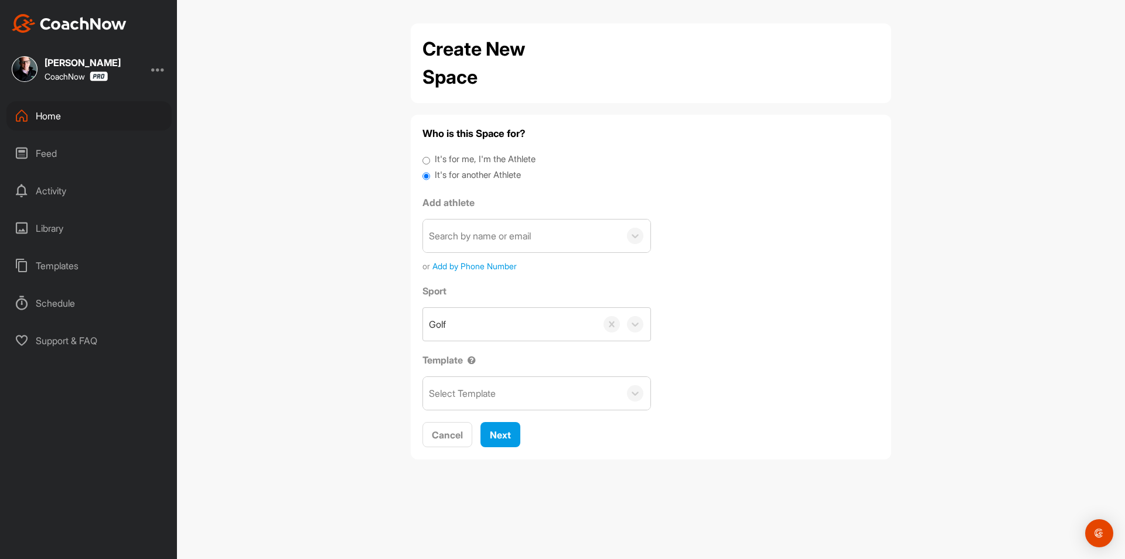
click at [468, 245] on div "Search by name or email" at bounding box center [521, 236] width 197 height 33
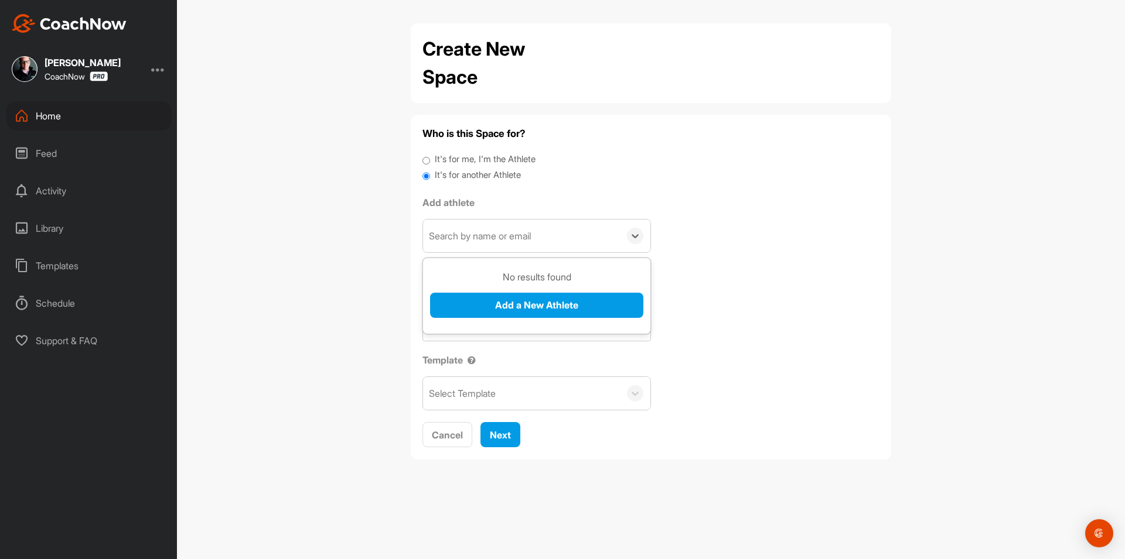
paste input "[EMAIL_ADDRESS][DOMAIN_NAME]"
type input "[EMAIL_ADDRESS][DOMAIN_NAME]"
click at [479, 303] on button "Add a New Athlete" at bounding box center [536, 305] width 213 height 25
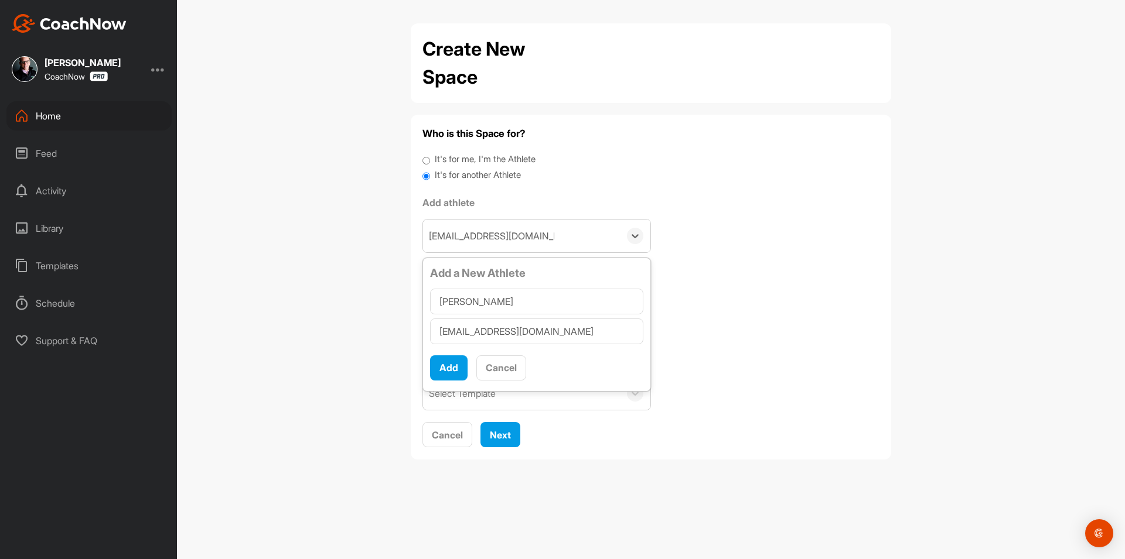
type input "[PERSON_NAME]"
click at [438, 355] on div "Add Cancel" at bounding box center [536, 364] width 213 height 34
click at [452, 364] on button "Add" at bounding box center [448, 368] width 37 height 25
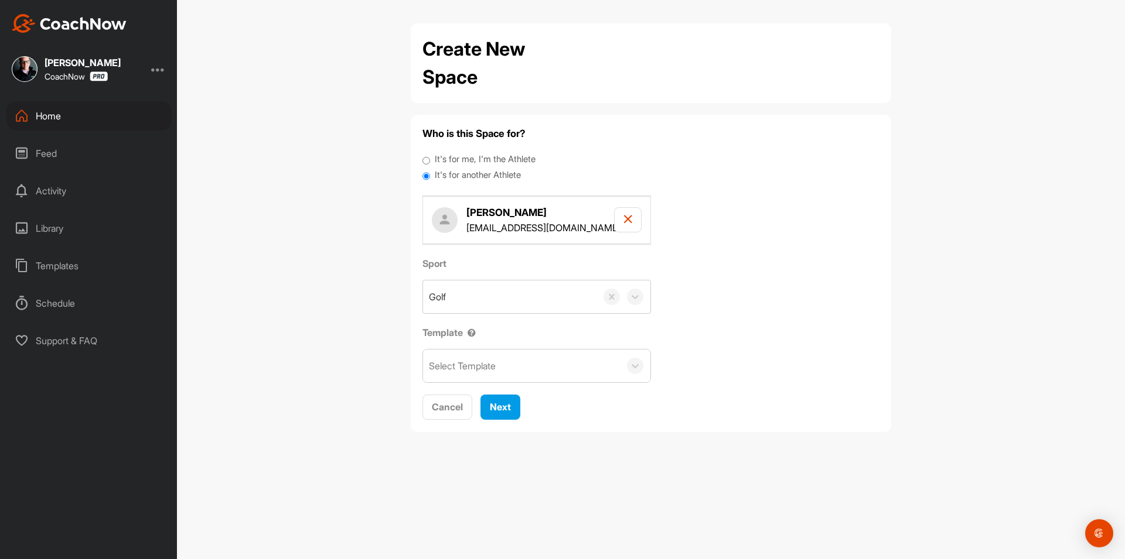
click at [472, 368] on div "Select Template" at bounding box center [462, 366] width 67 height 14
type input "tour"
click at [509, 402] on span "Next" at bounding box center [500, 407] width 21 height 12
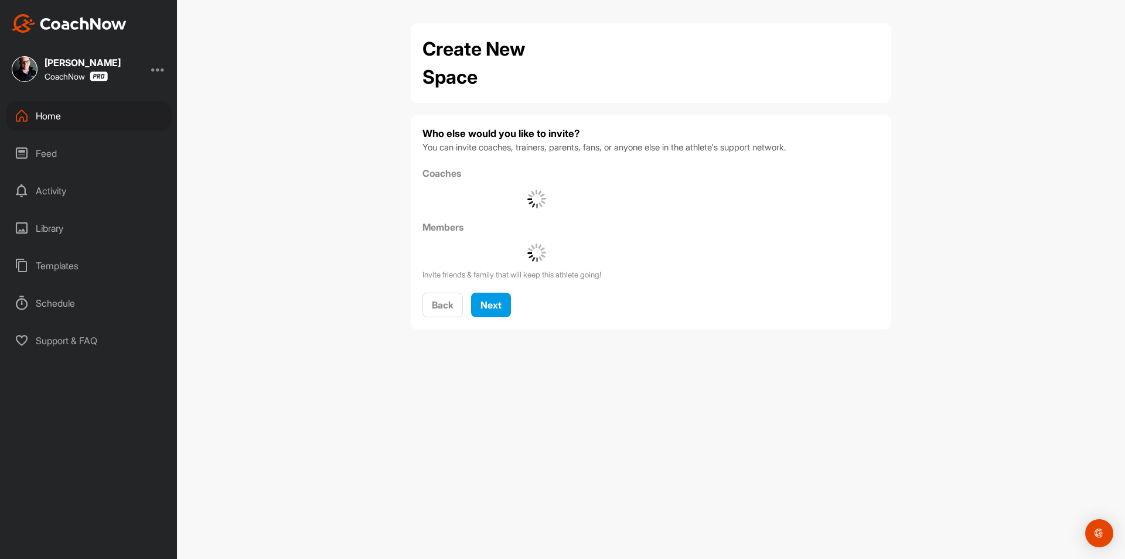
click at [487, 291] on div "Who else would you like to invite? You can invite coaches, trainers, parents, f…" at bounding box center [650, 223] width 457 height 192
drag, startPoint x: 494, startPoint y: 303, endPoint x: 497, endPoint y: 311, distance: 8.4
click at [497, 311] on div "Next" at bounding box center [490, 305] width 21 height 14
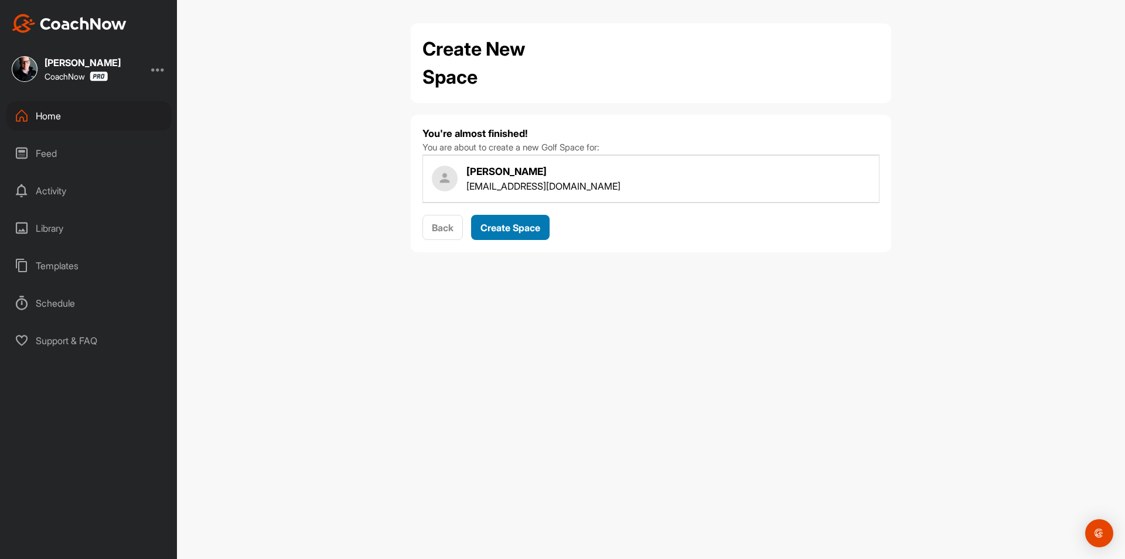
click at [520, 227] on span "Create Space" at bounding box center [510, 228] width 60 height 12
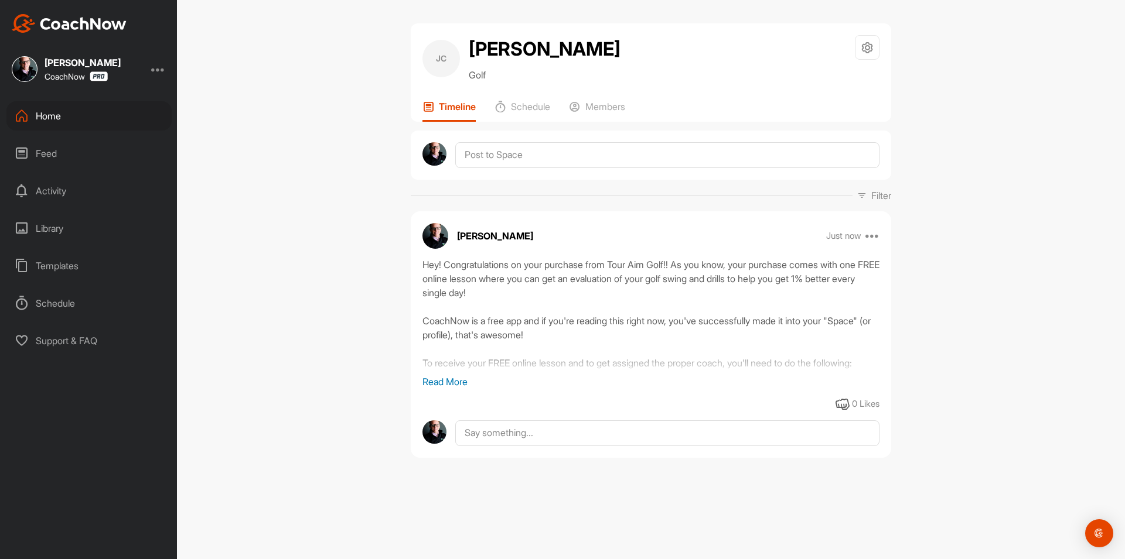
click at [106, 126] on div "Home" at bounding box center [88, 115] width 165 height 29
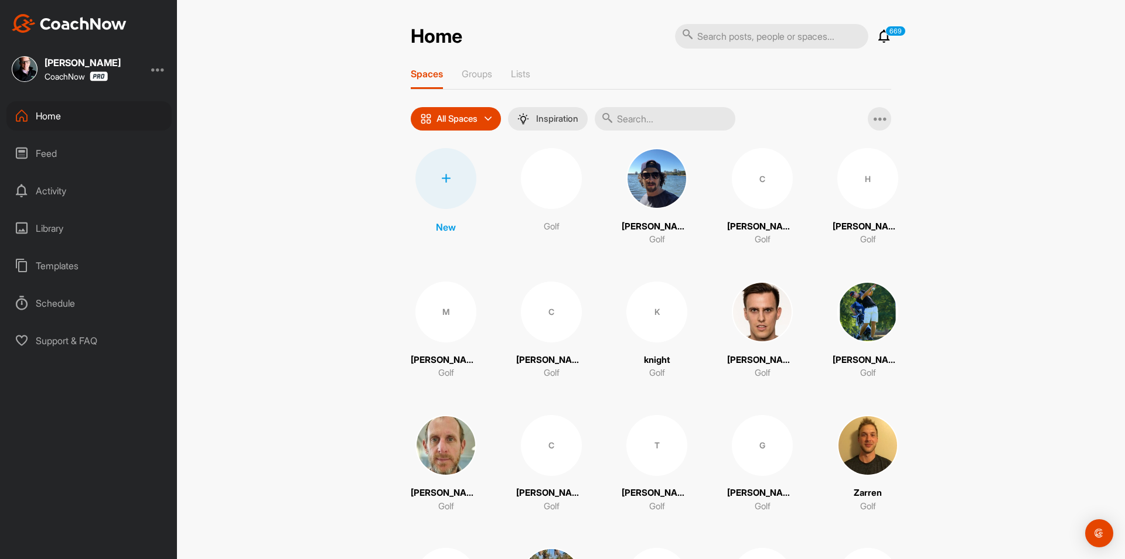
click at [431, 183] on div at bounding box center [445, 178] width 61 height 61
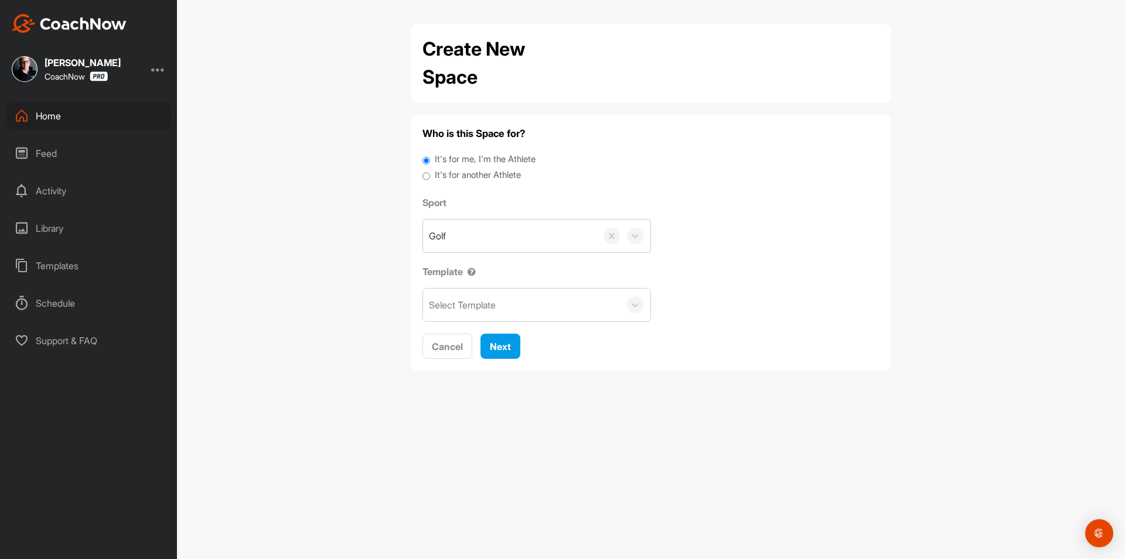
click at [461, 178] on label "It's for another Athlete" at bounding box center [478, 175] width 86 height 13
click at [430, 178] on input "It's for another Athlete" at bounding box center [426, 177] width 8 height 16
radio input "true"
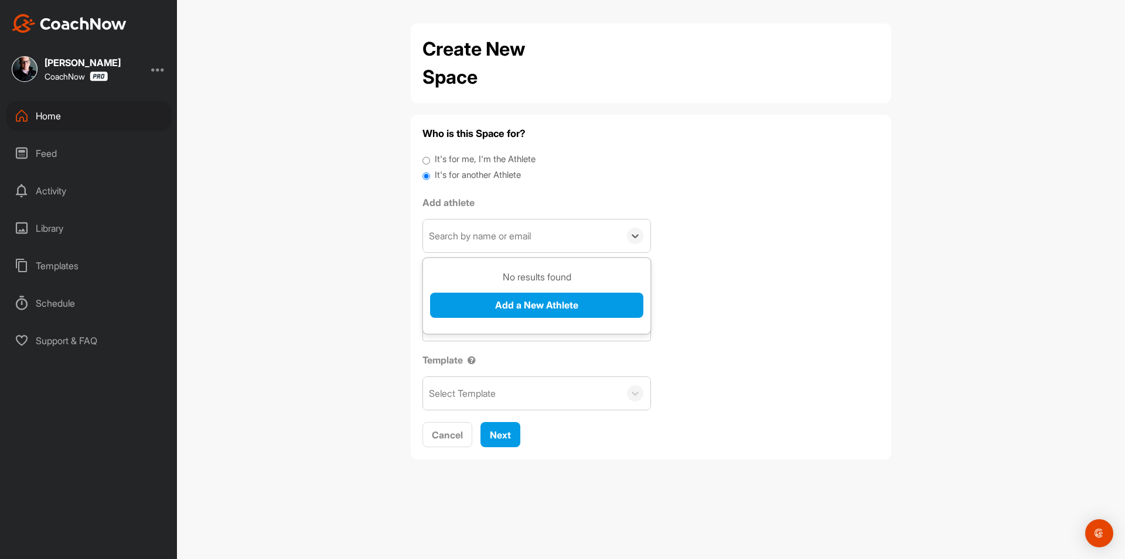
click at [474, 241] on div "Search by name or email" at bounding box center [480, 236] width 102 height 14
paste input "[PERSON_NAME][EMAIL_ADDRESS][PERSON_NAME][DOMAIN_NAME]"
type input "[PERSON_NAME][EMAIL_ADDRESS][PERSON_NAME][DOMAIN_NAME]"
click at [483, 310] on button "Add a New Athlete" at bounding box center [536, 305] width 213 height 25
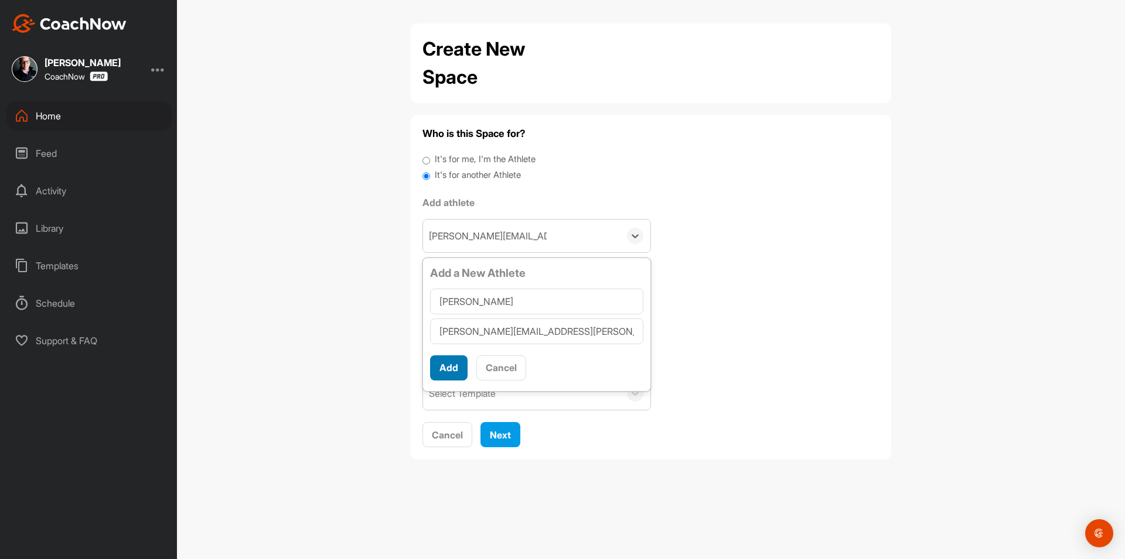
type input "[PERSON_NAME]"
click at [444, 365] on button "Add" at bounding box center [448, 368] width 37 height 25
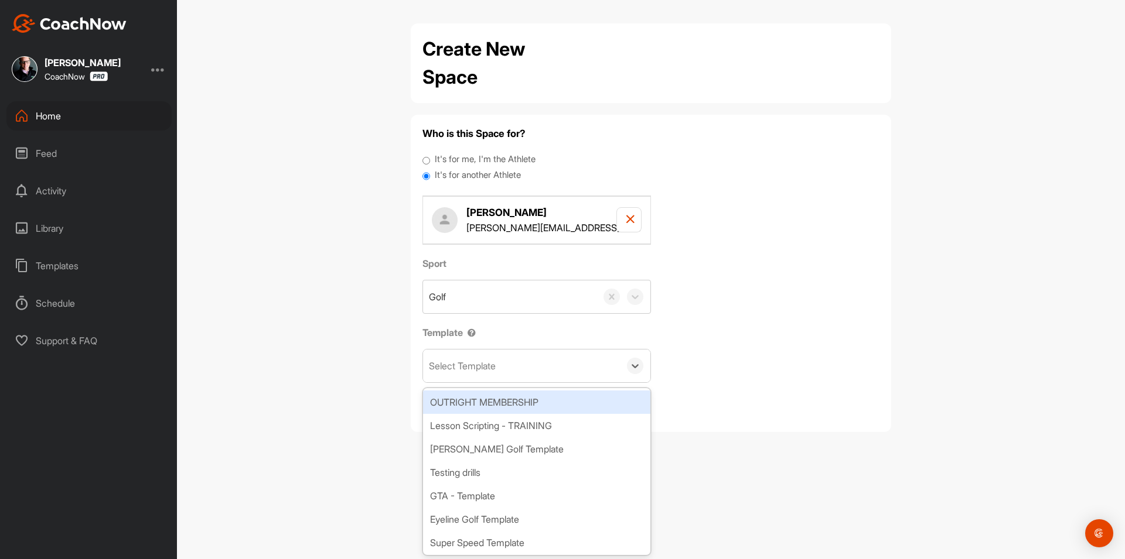
click at [469, 369] on div "Select Template" at bounding box center [462, 366] width 67 height 14
type input "wat"
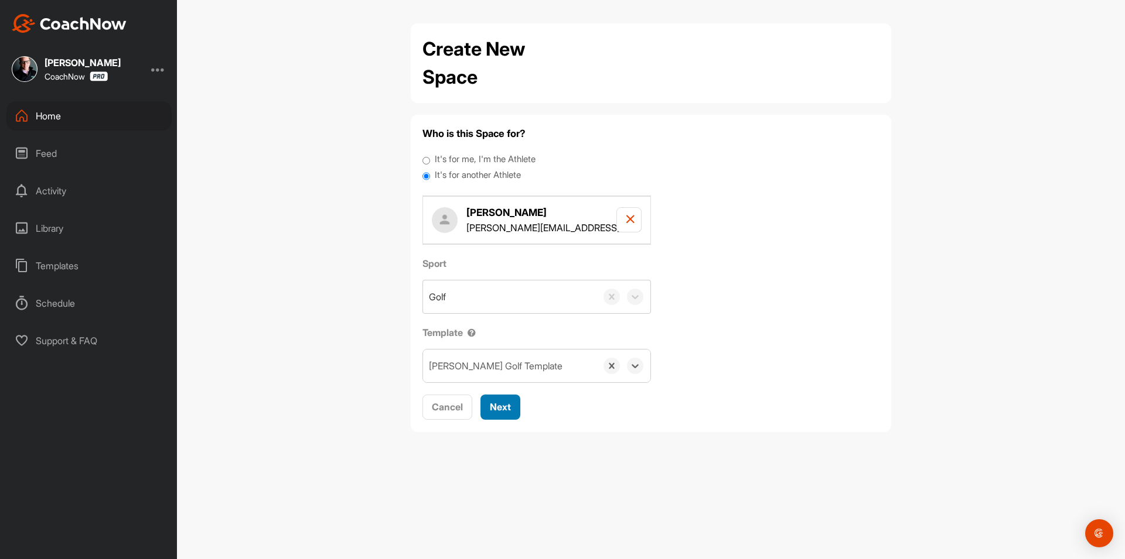
click at [501, 410] on span "Next" at bounding box center [500, 407] width 21 height 12
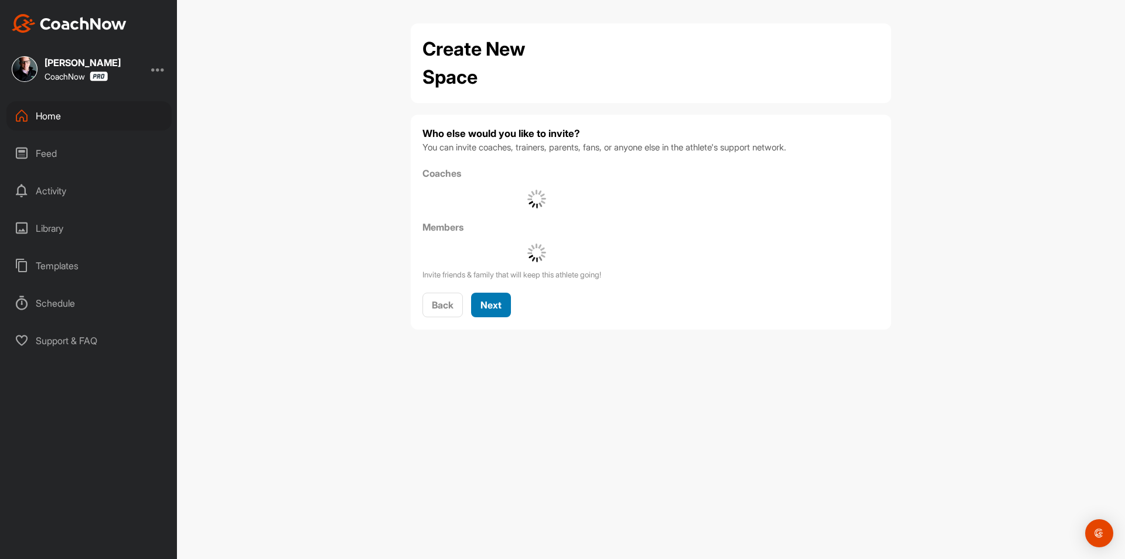
click at [496, 306] on span "Next" at bounding box center [490, 305] width 21 height 12
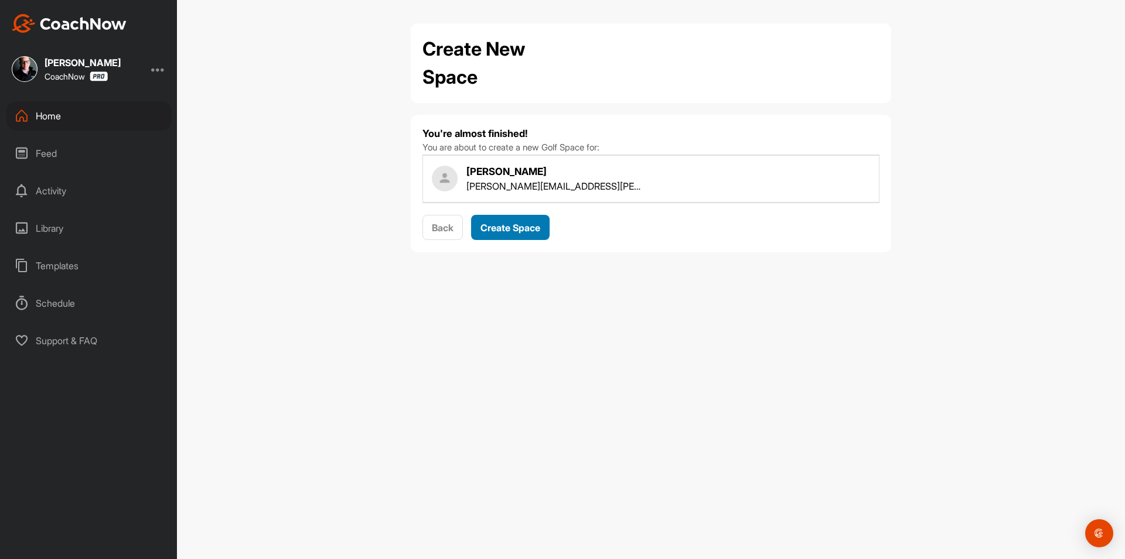
click at [516, 222] on span "Create Space" at bounding box center [510, 228] width 60 height 12
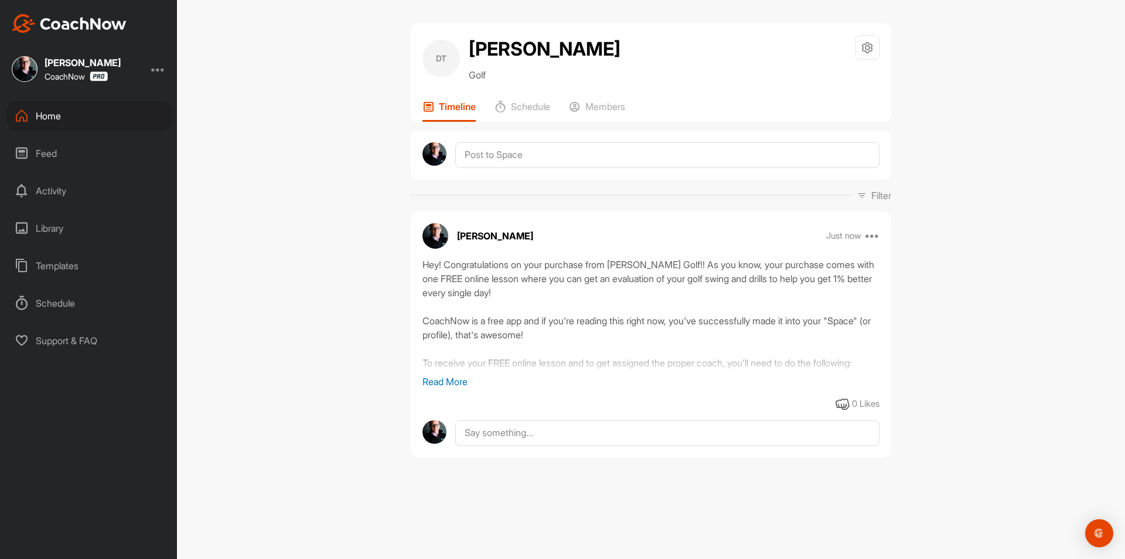
click at [70, 122] on div "Home" at bounding box center [88, 115] width 165 height 29
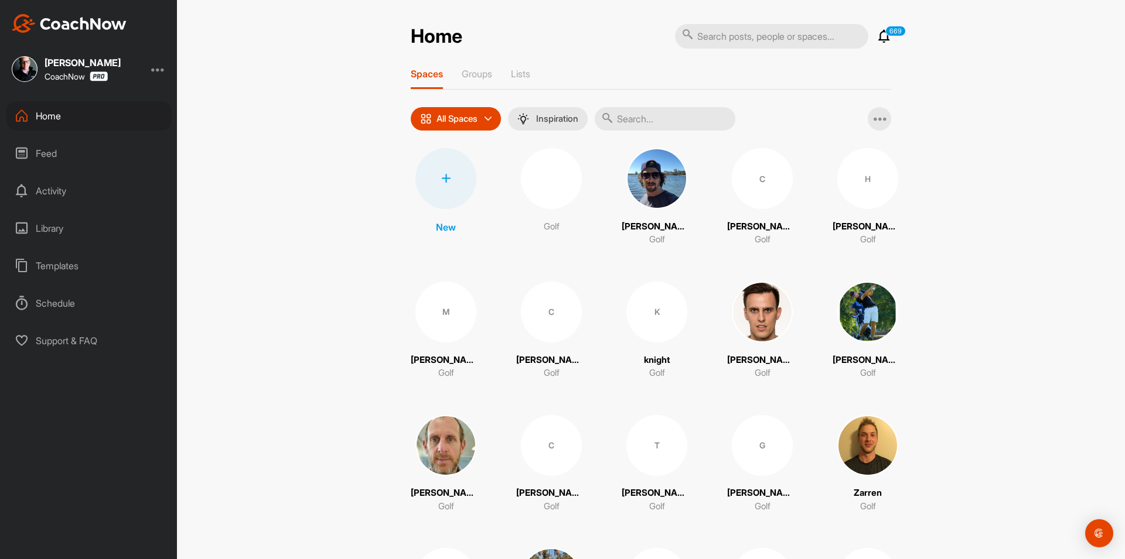
click at [459, 192] on div at bounding box center [445, 178] width 61 height 61
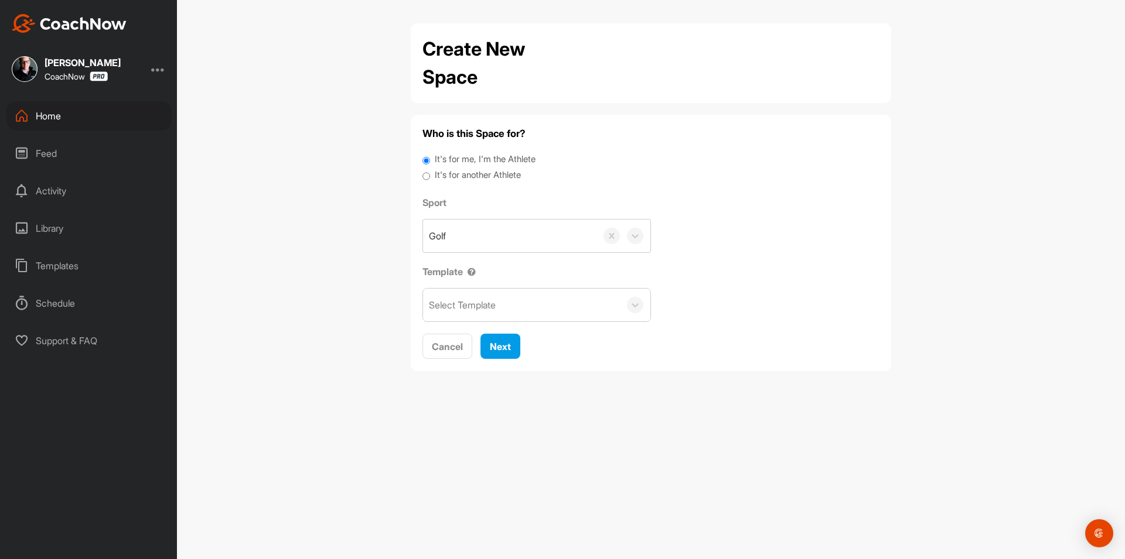
click at [471, 174] on label "It's for another Athlete" at bounding box center [478, 175] width 86 height 13
click at [430, 174] on input "It's for another Athlete" at bounding box center [426, 177] width 8 height 16
radio input "true"
click at [466, 178] on label "It's for another Athlete" at bounding box center [478, 175] width 86 height 13
click at [430, 178] on input "It's for another Athlete" at bounding box center [426, 177] width 8 height 16
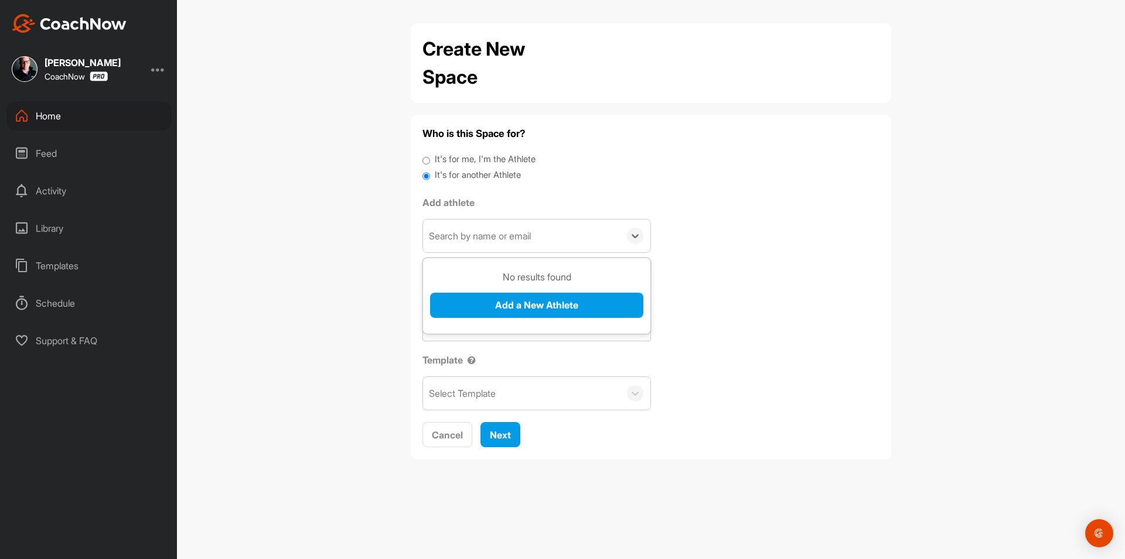
click at [465, 233] on div "Search by name or email" at bounding box center [480, 236] width 102 height 14
paste input "[EMAIL_ADDRESS][DOMAIN_NAME]"
type input "[EMAIL_ADDRESS][DOMAIN_NAME]"
click at [490, 298] on button "Add a New Athlete" at bounding box center [536, 305] width 213 height 25
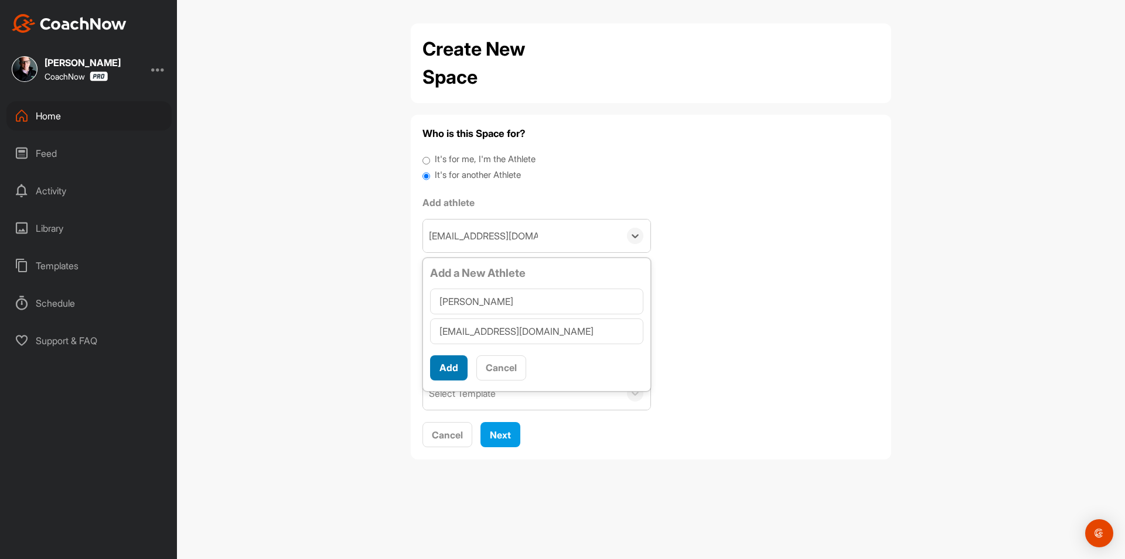
type input "[PERSON_NAME]"
click at [446, 360] on button "Add" at bounding box center [448, 368] width 37 height 25
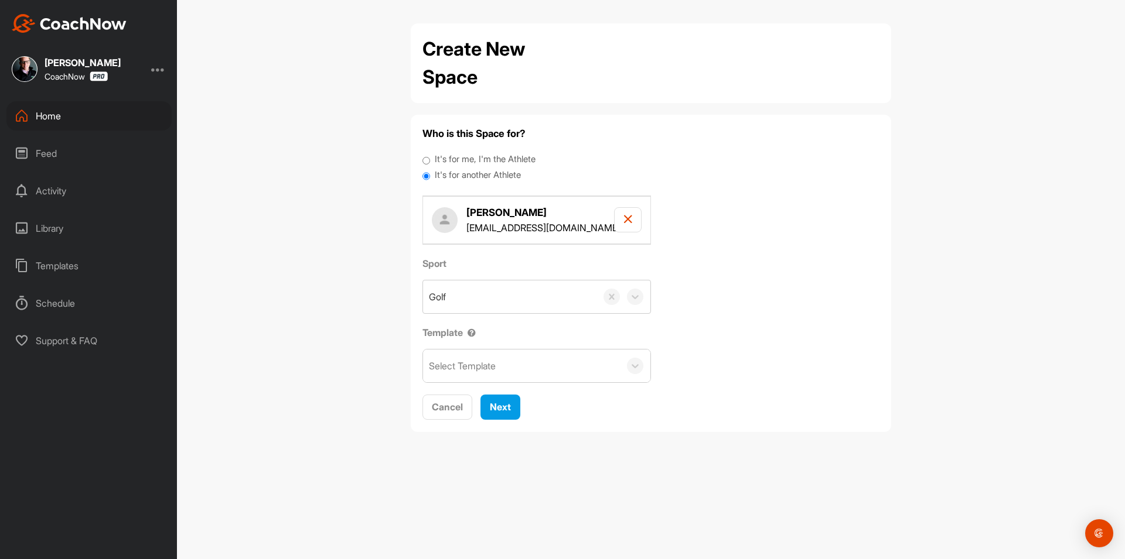
click at [501, 374] on div "Select Template" at bounding box center [521, 366] width 197 height 33
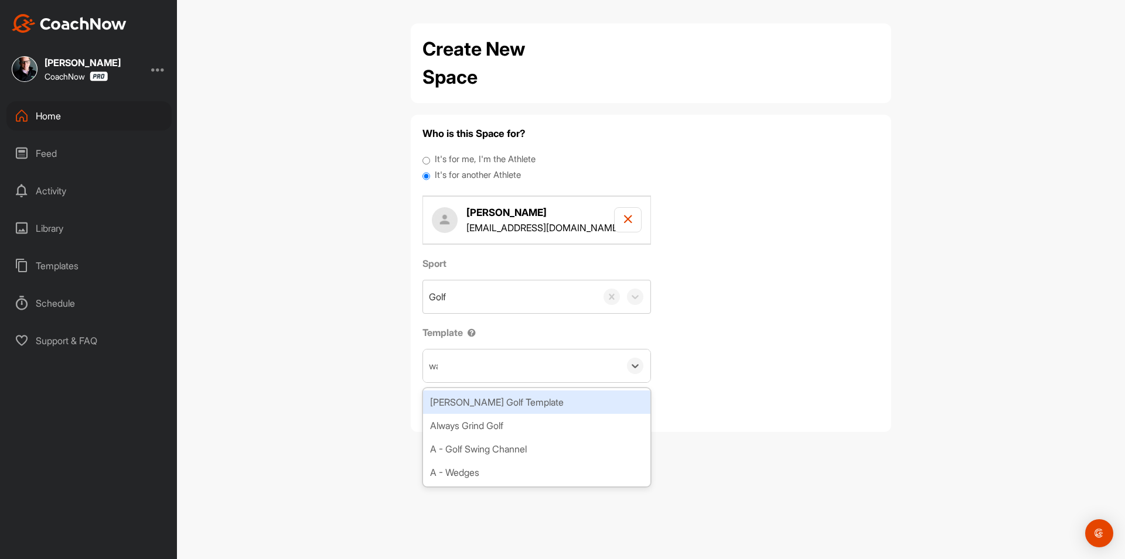
type input "wat"
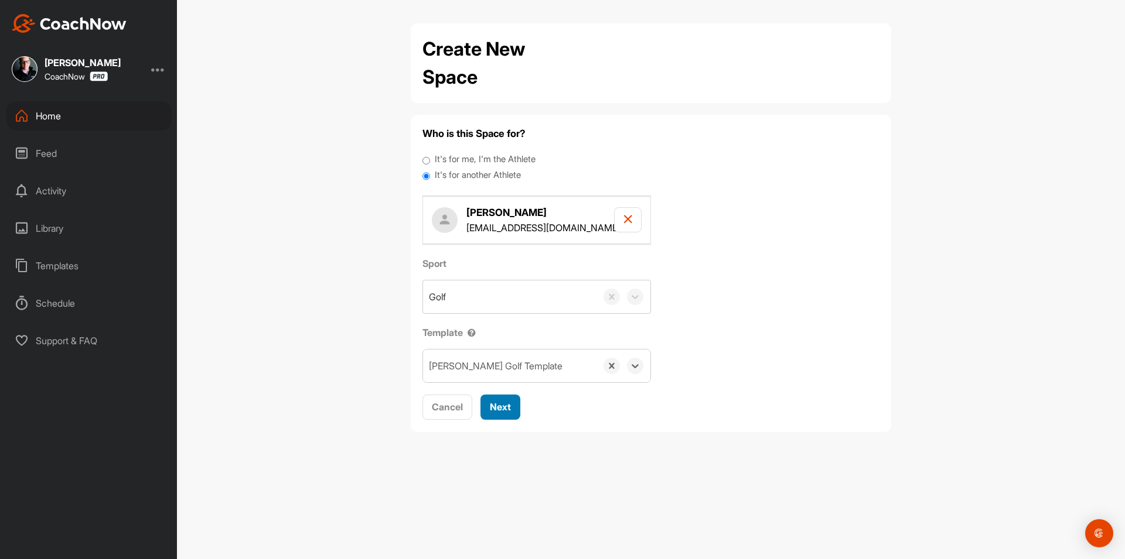
click at [509, 410] on span "Next" at bounding box center [500, 407] width 21 height 12
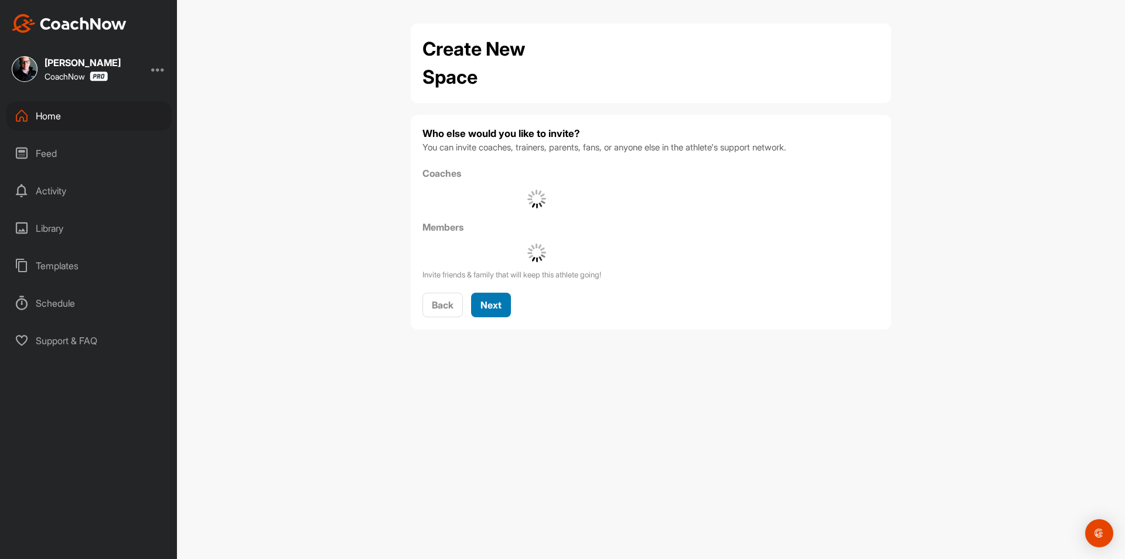
click at [490, 309] on span "Next" at bounding box center [490, 305] width 21 height 12
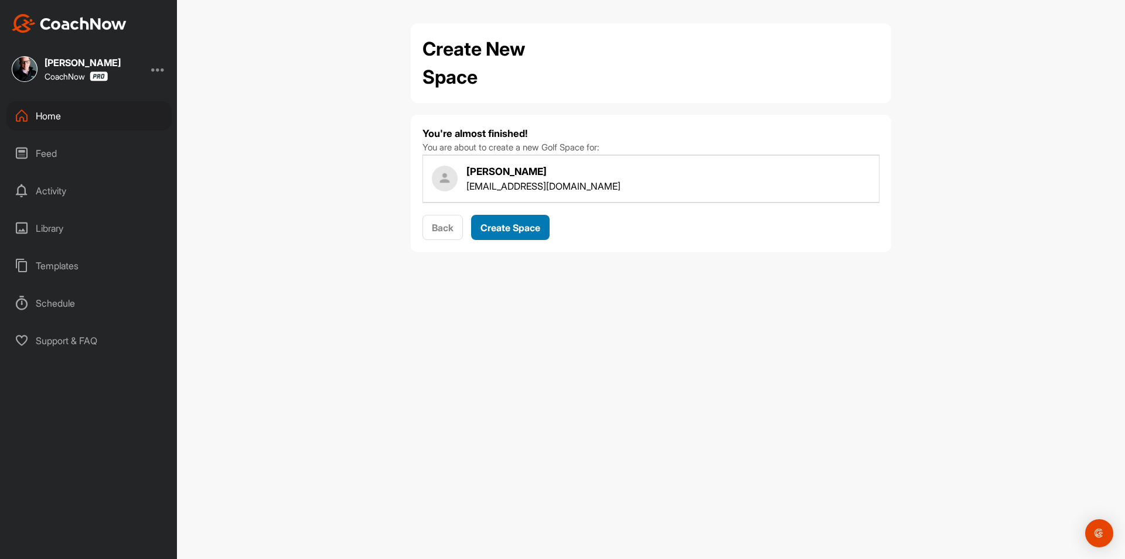
click at [518, 227] on span "Create Space" at bounding box center [510, 228] width 60 height 12
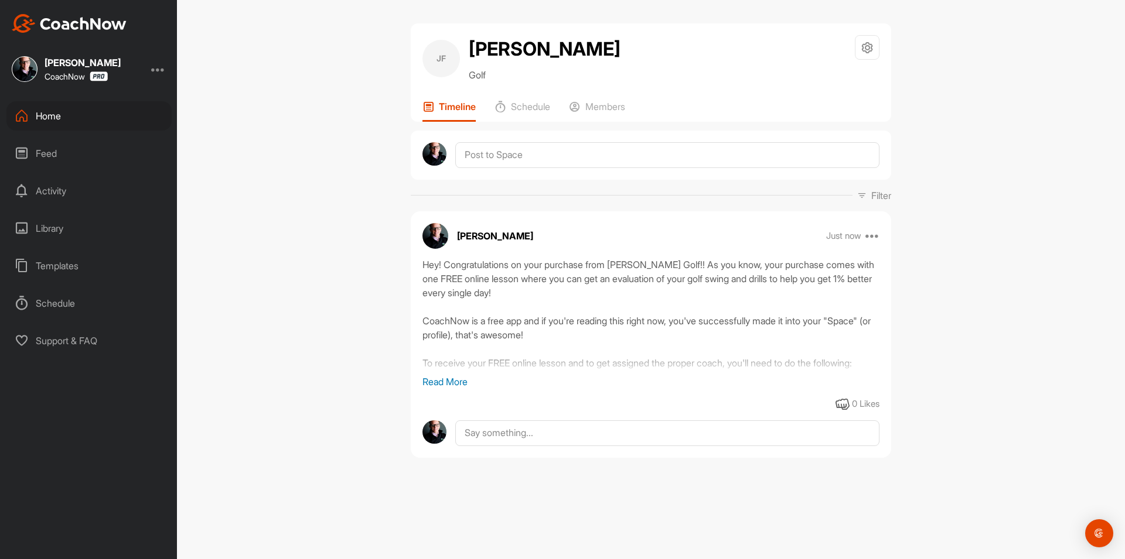
click at [72, 113] on div "Home" at bounding box center [88, 115] width 165 height 29
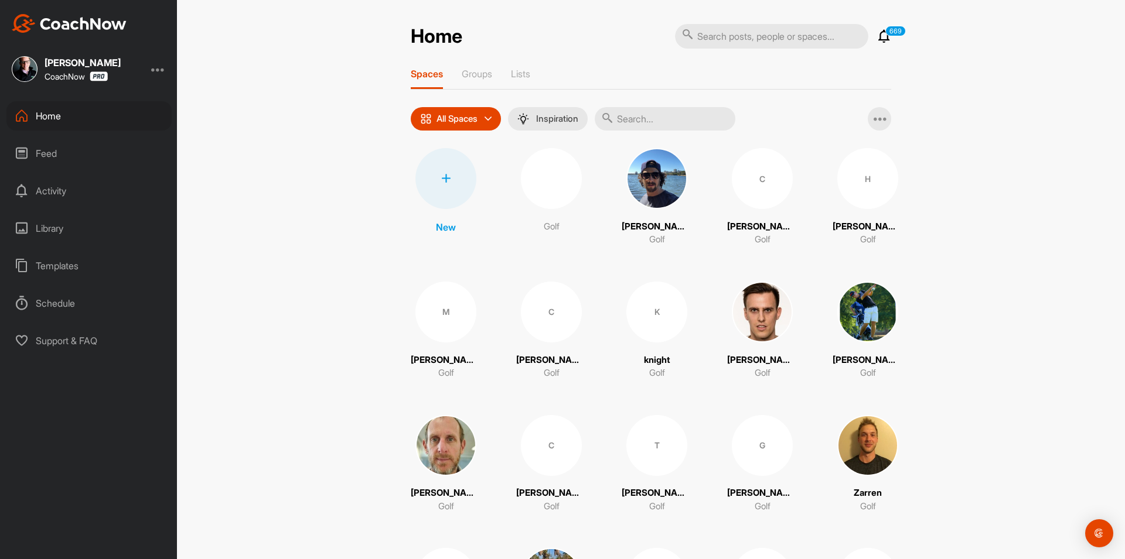
click at [449, 182] on div at bounding box center [445, 178] width 61 height 61
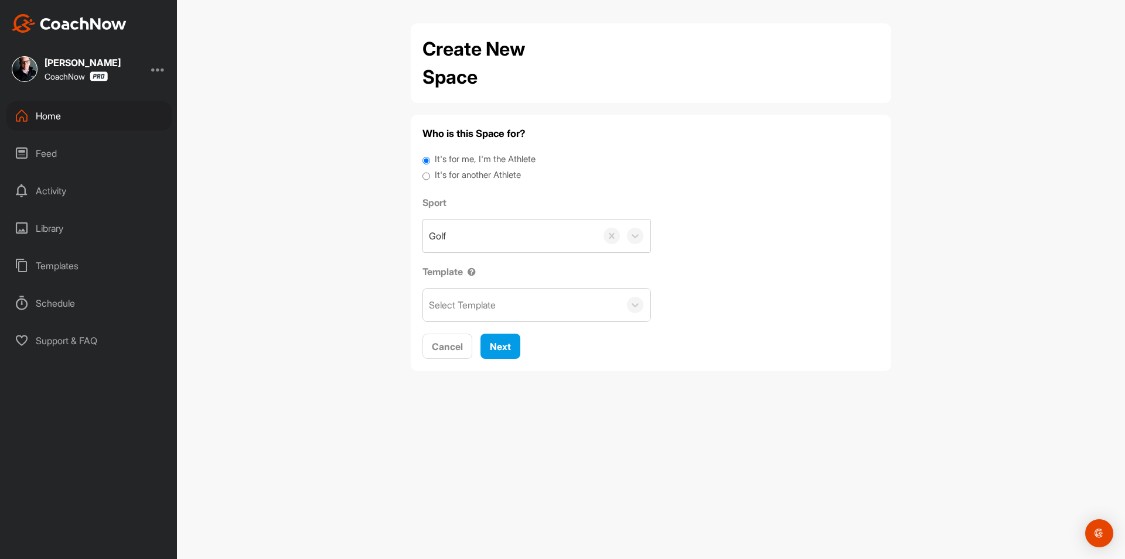
click at [453, 174] on label "It's for another Athlete" at bounding box center [478, 175] width 86 height 13
click at [430, 174] on input "It's for another Athlete" at bounding box center [426, 177] width 8 height 16
radio input "true"
click at [459, 172] on label "It's for another Athlete" at bounding box center [478, 175] width 86 height 13
click at [430, 172] on input "It's for another Athlete" at bounding box center [426, 177] width 8 height 16
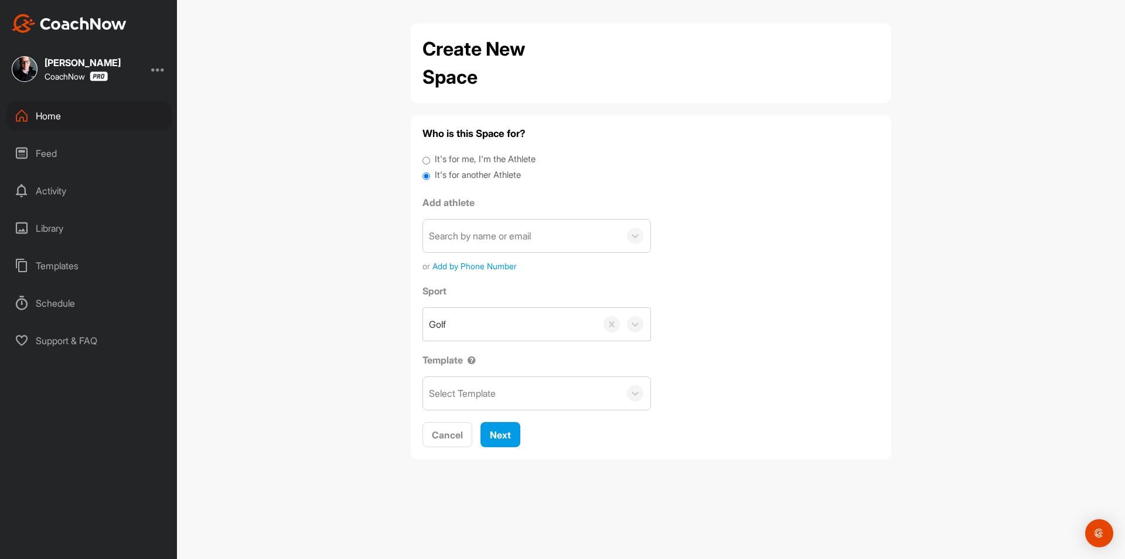
click at [477, 230] on div "Search by name or email" at bounding box center [480, 236] width 102 height 14
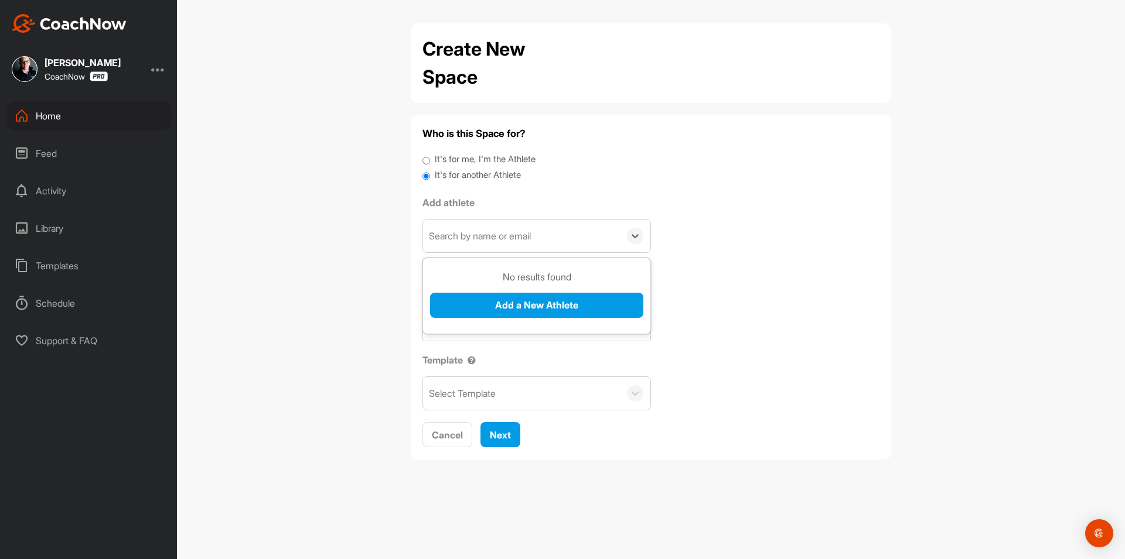
paste input "[EMAIL_ADDRESS][DOMAIN_NAME]"
type input "[EMAIL_ADDRESS][DOMAIN_NAME]"
click at [482, 302] on button "Add a New Athlete" at bounding box center [536, 305] width 213 height 25
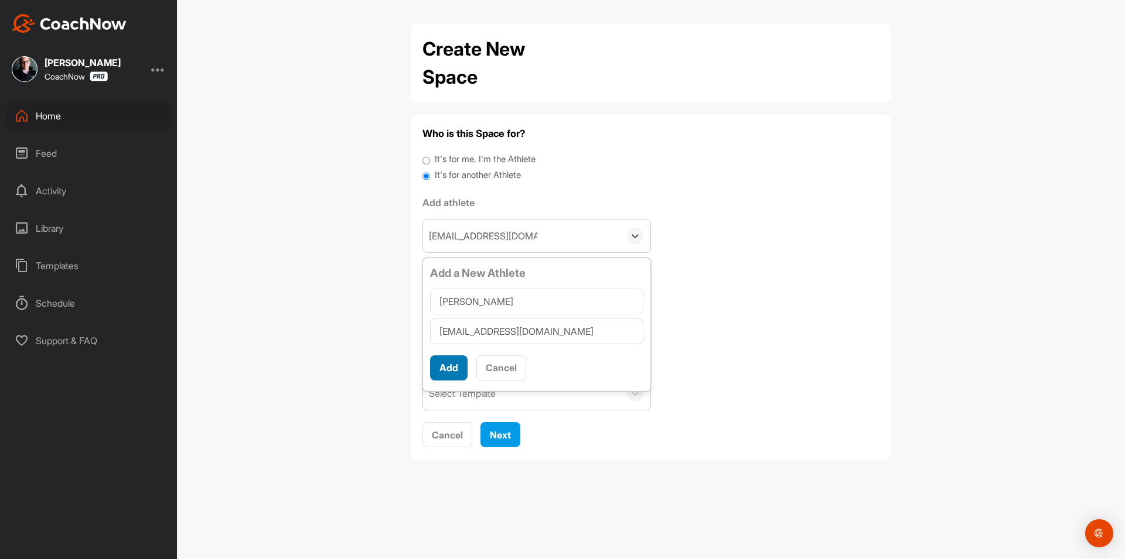
type input "[PERSON_NAME]"
click at [451, 367] on button "Add" at bounding box center [448, 368] width 37 height 25
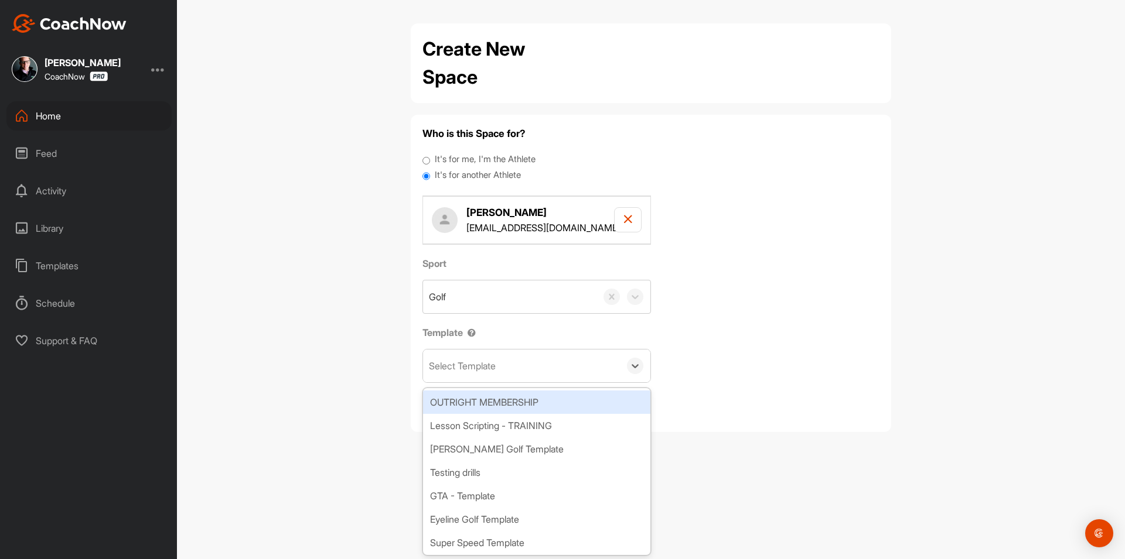
click at [500, 374] on div "Select Template" at bounding box center [521, 366] width 197 height 33
type input "wat"
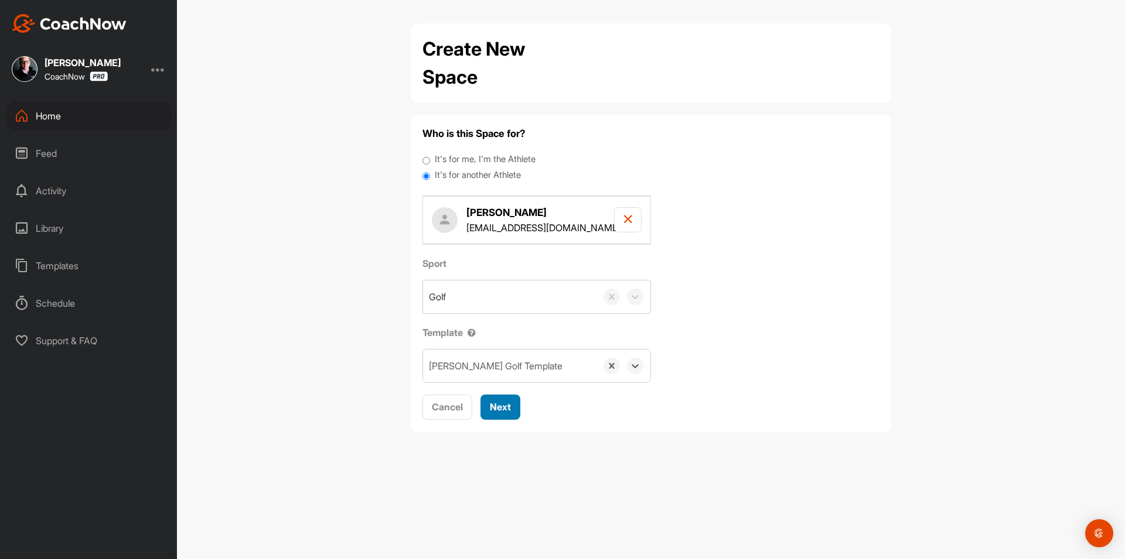
click at [491, 402] on span "Next" at bounding box center [500, 407] width 21 height 12
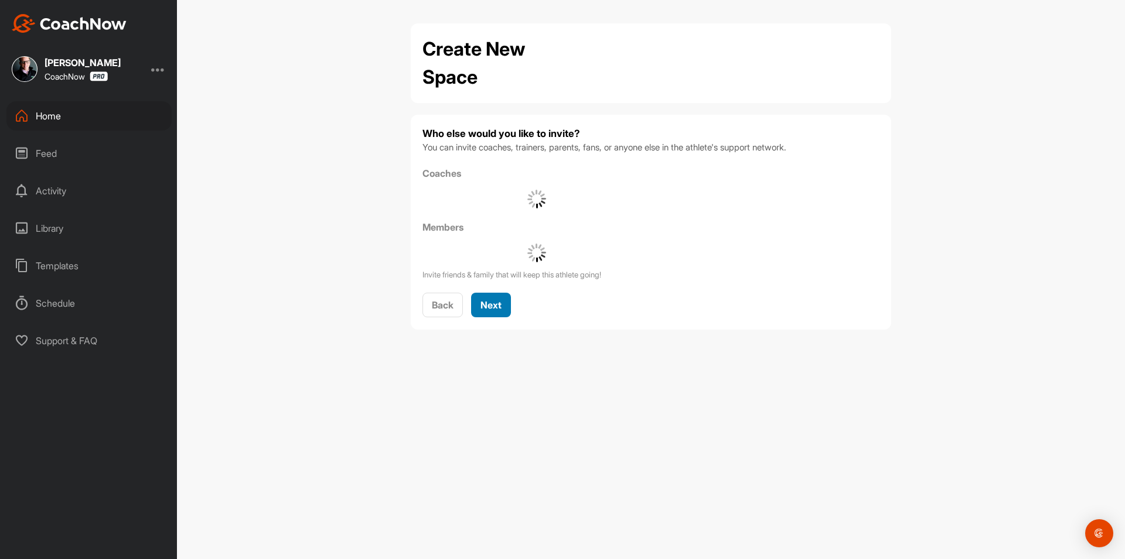
click at [492, 309] on span "Next" at bounding box center [490, 305] width 21 height 12
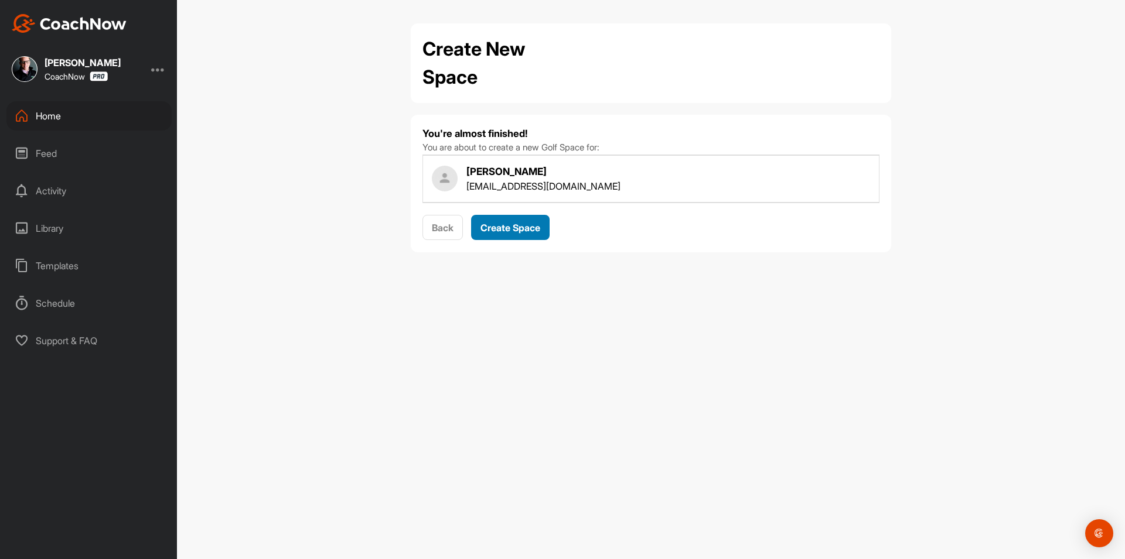
click at [537, 226] on span "Create Space" at bounding box center [510, 228] width 60 height 12
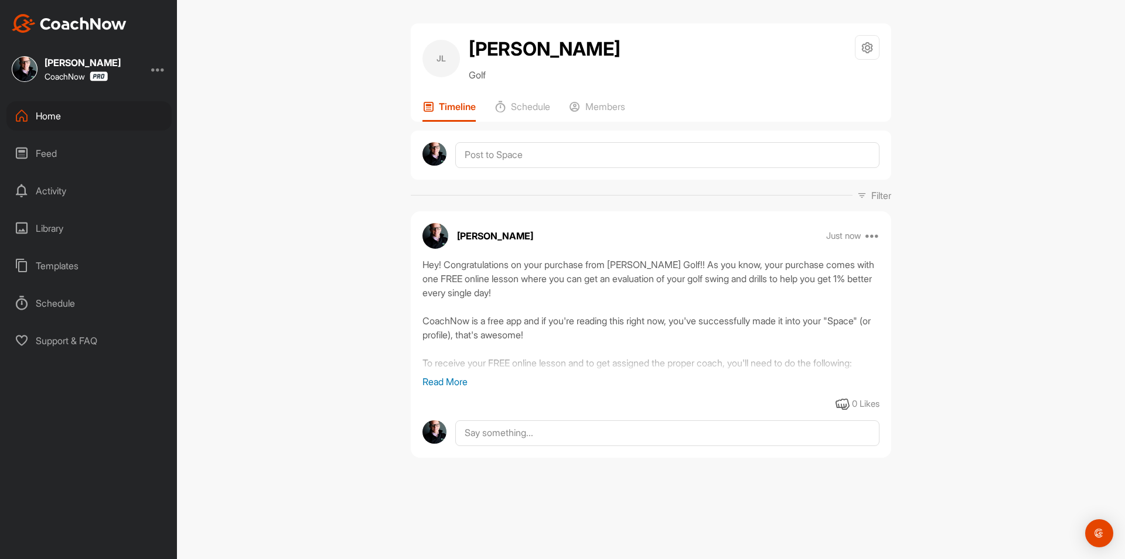
click at [74, 121] on div "Home" at bounding box center [88, 115] width 165 height 29
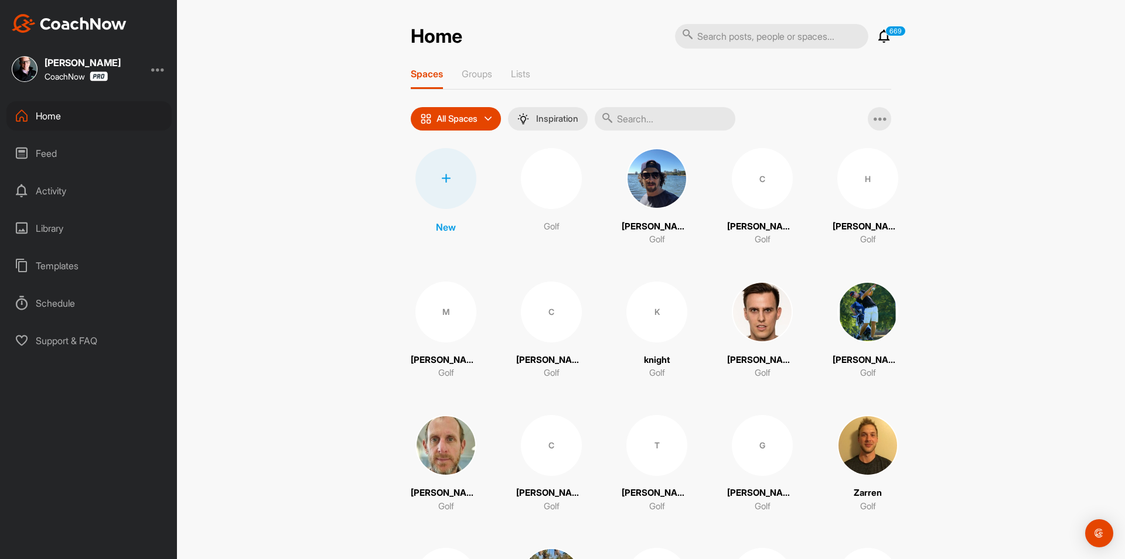
click at [462, 181] on div at bounding box center [445, 178] width 61 height 61
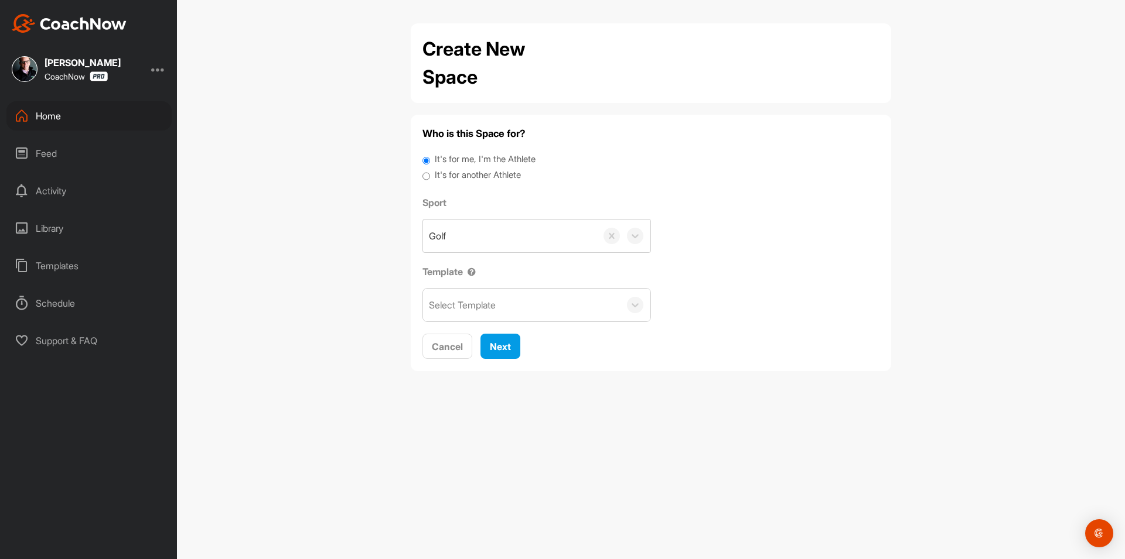
click at [470, 173] on label "It's for another Athlete" at bounding box center [478, 175] width 86 height 13
click at [430, 173] on input "It's for another Athlete" at bounding box center [426, 177] width 8 height 16
radio input "true"
click at [464, 179] on label "It's for another Athlete" at bounding box center [478, 175] width 86 height 13
click at [430, 179] on input "It's for another Athlete" at bounding box center [426, 177] width 8 height 16
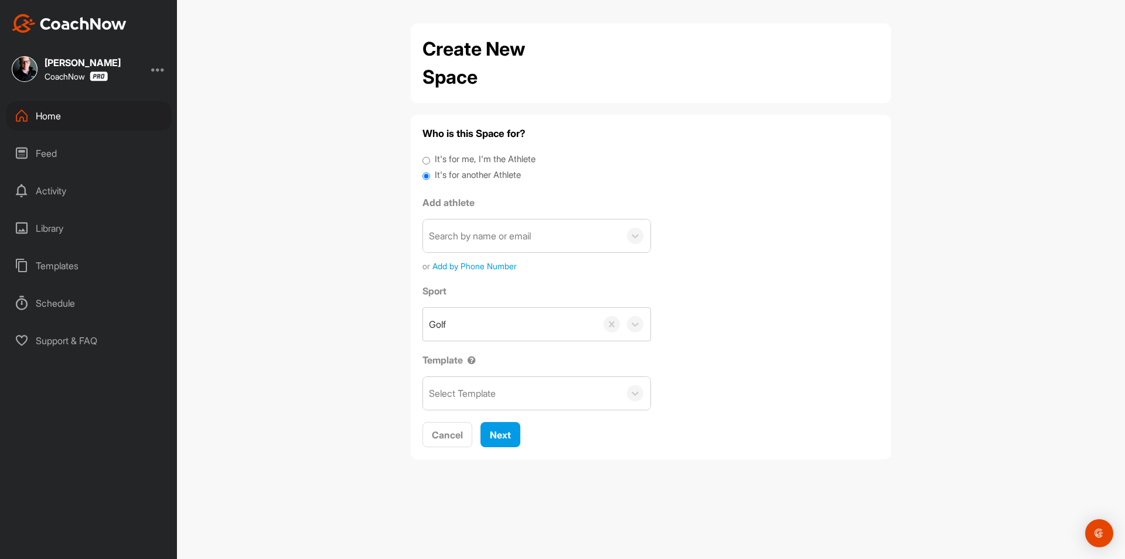
click at [474, 233] on div "Search by name or email" at bounding box center [480, 236] width 102 height 14
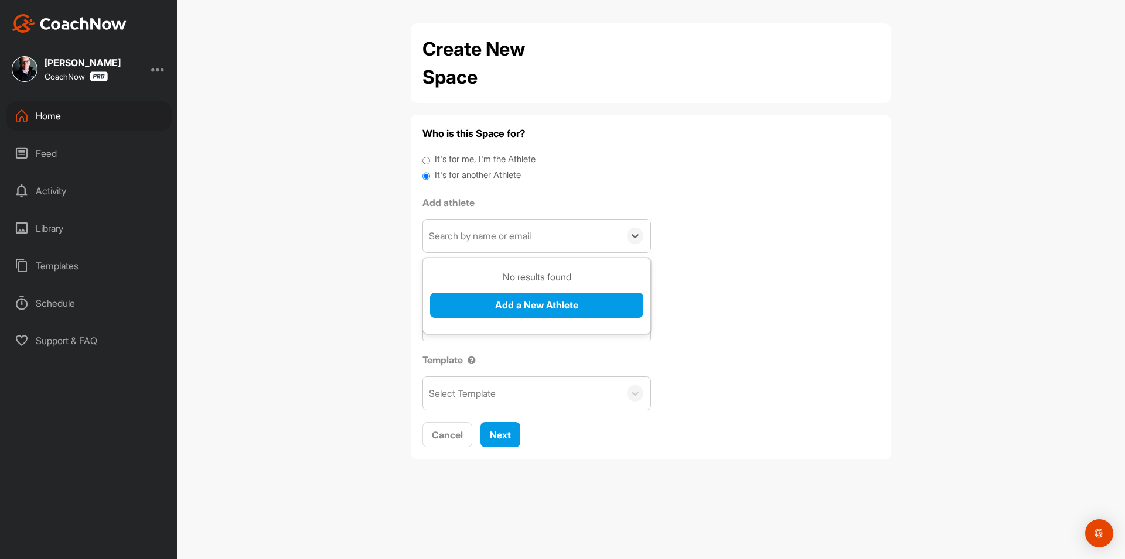
paste input "[EMAIL_ADDRESS][DOMAIN_NAME]"
type input "[EMAIL_ADDRESS][DOMAIN_NAME]"
click at [474, 313] on button "Add a New Athlete" at bounding box center [536, 305] width 213 height 25
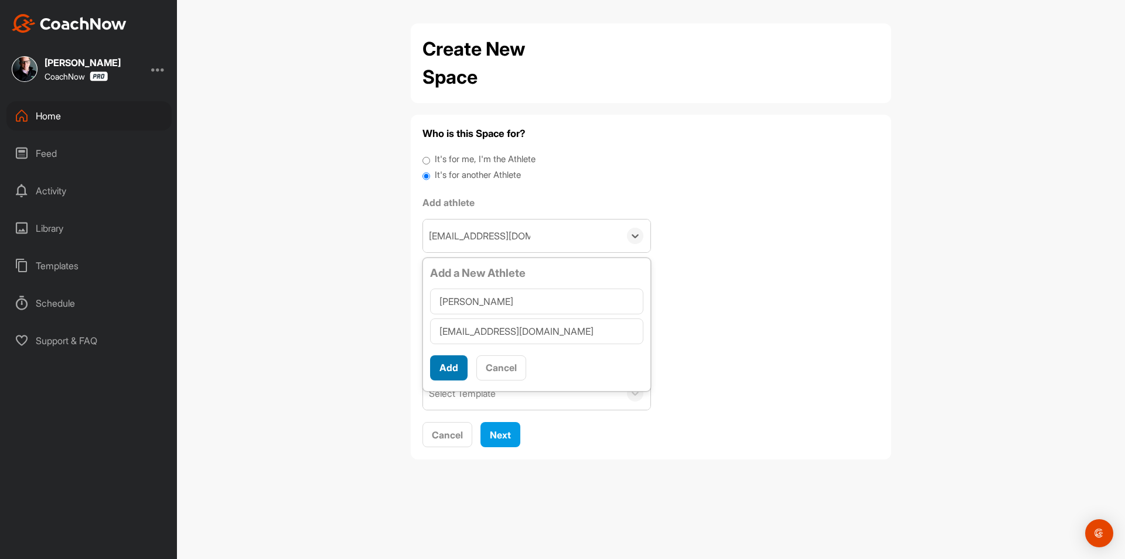
type input "[PERSON_NAME]"
click at [441, 371] on button "Add" at bounding box center [448, 368] width 37 height 25
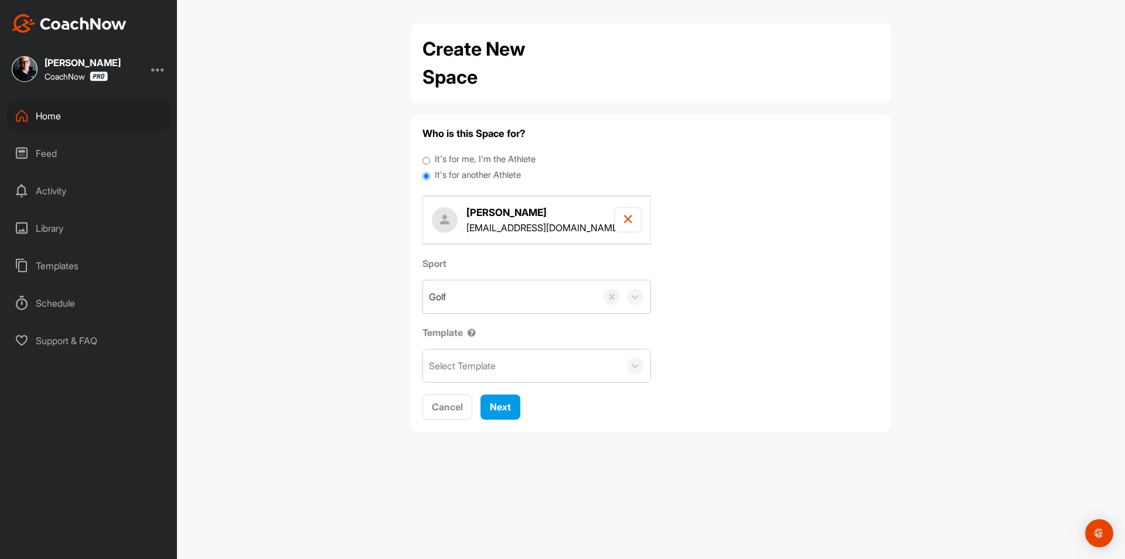
click at [462, 370] on div "Select Template" at bounding box center [462, 366] width 67 height 14
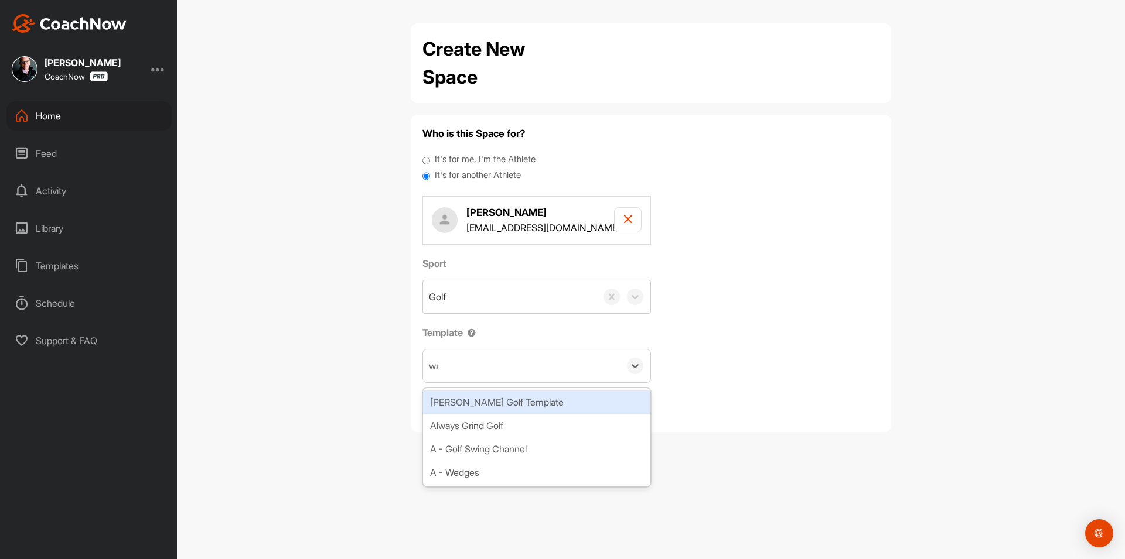
type input "wat"
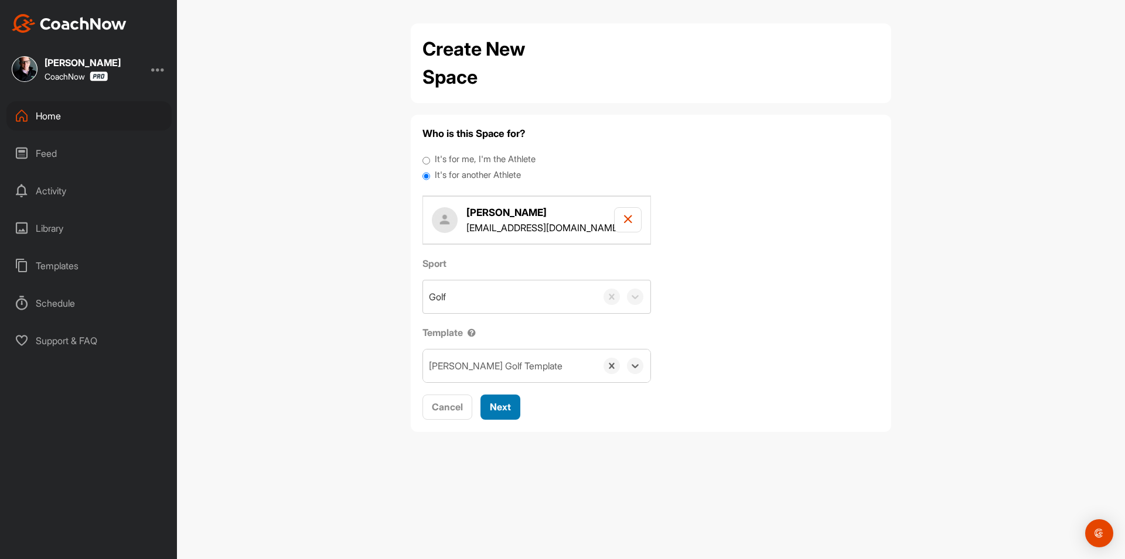
click at [499, 405] on span "Next" at bounding box center [500, 407] width 21 height 12
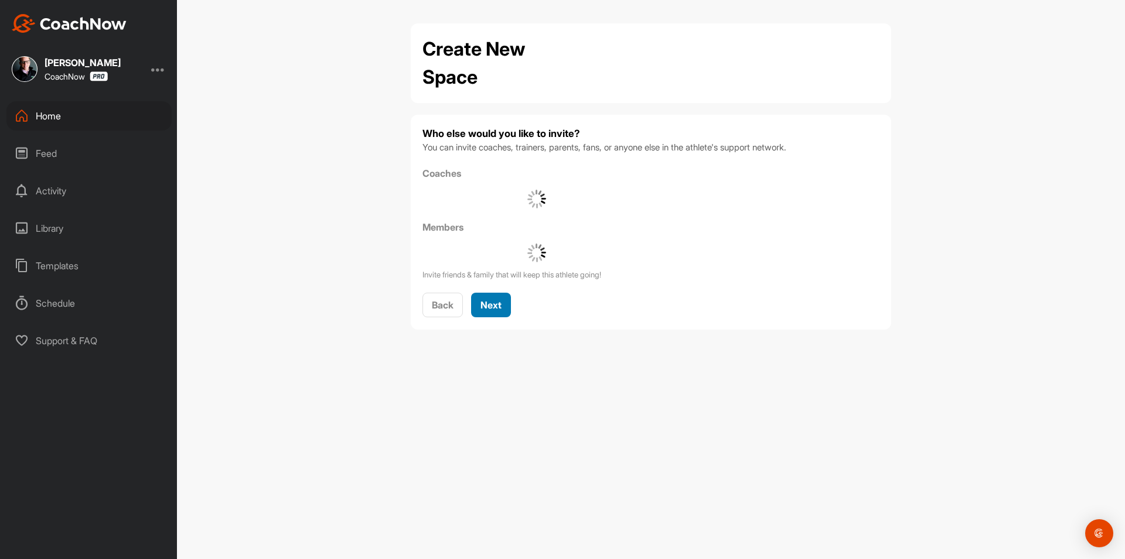
click at [506, 308] on button "Next" at bounding box center [491, 305] width 40 height 25
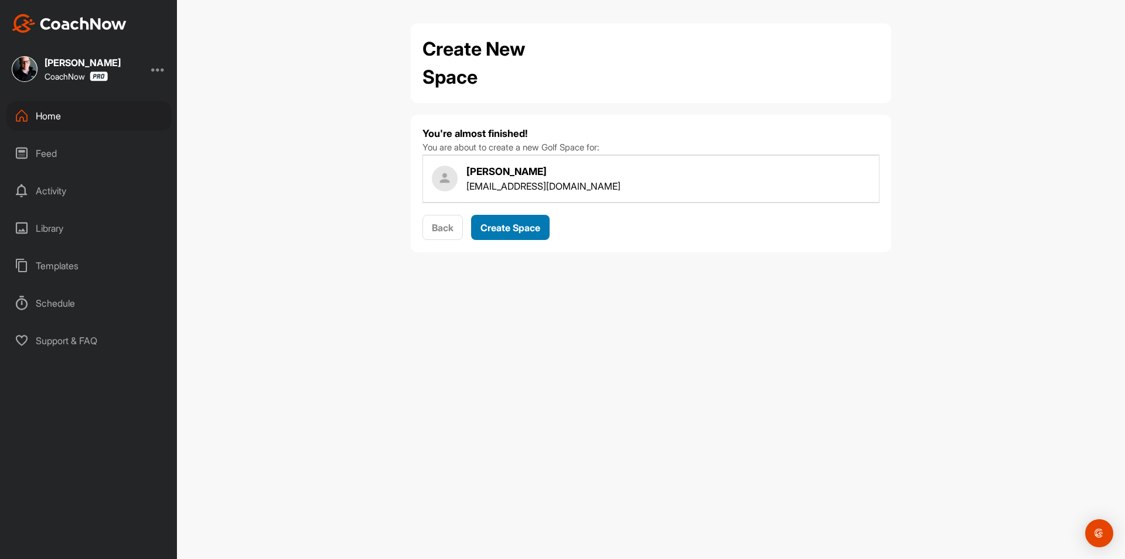
click at [540, 236] on button "Create Space" at bounding box center [510, 227] width 79 height 25
